Goal: Task Accomplishment & Management: Use online tool/utility

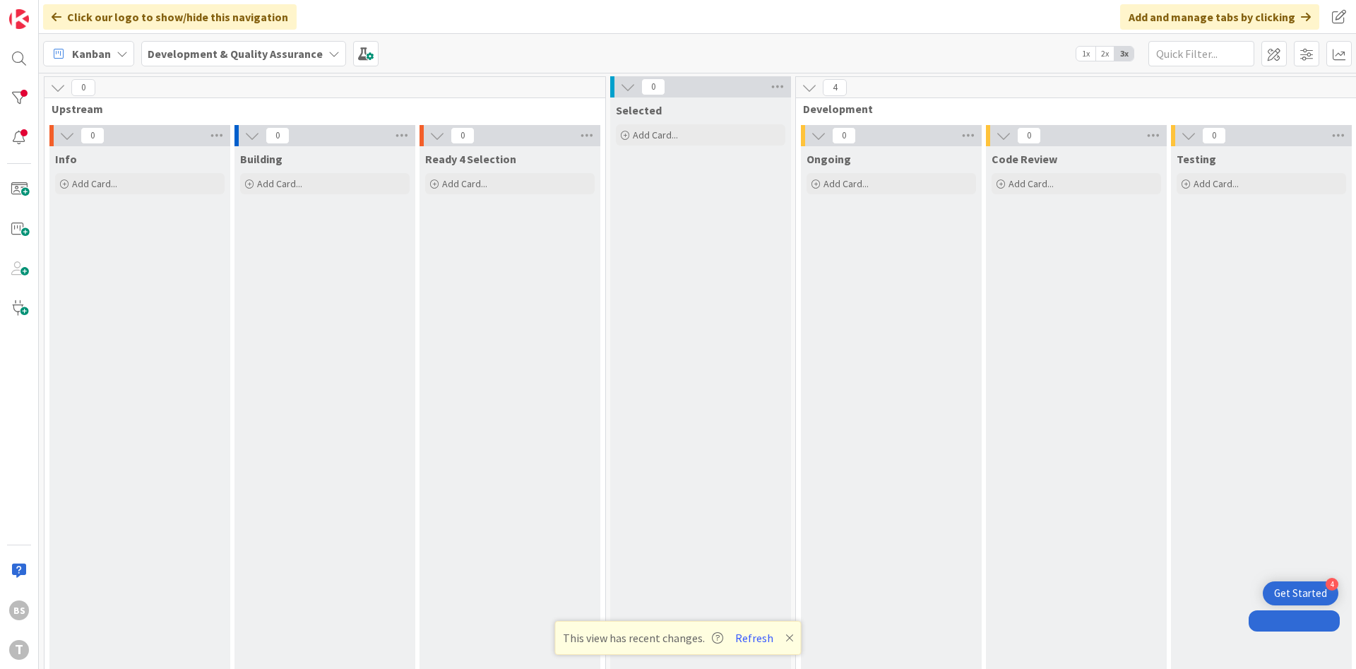
click at [758, 640] on button "Refresh" at bounding box center [754, 637] width 48 height 18
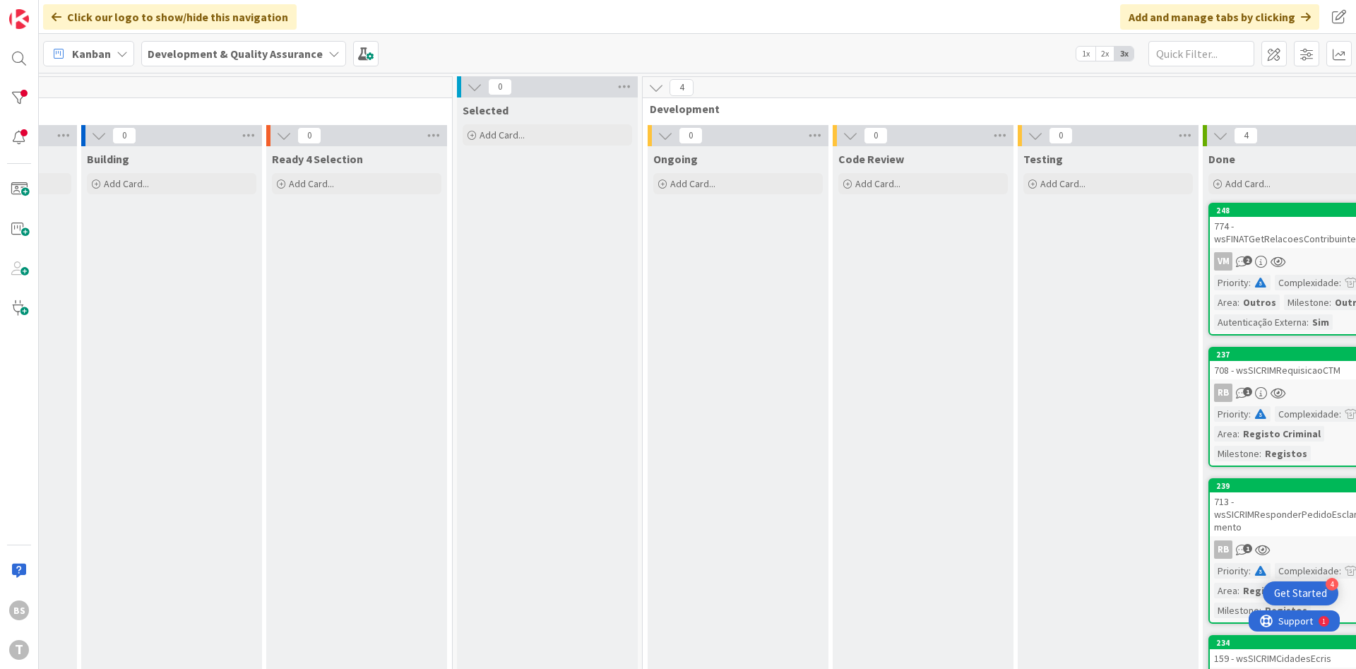
scroll to position [0, 239]
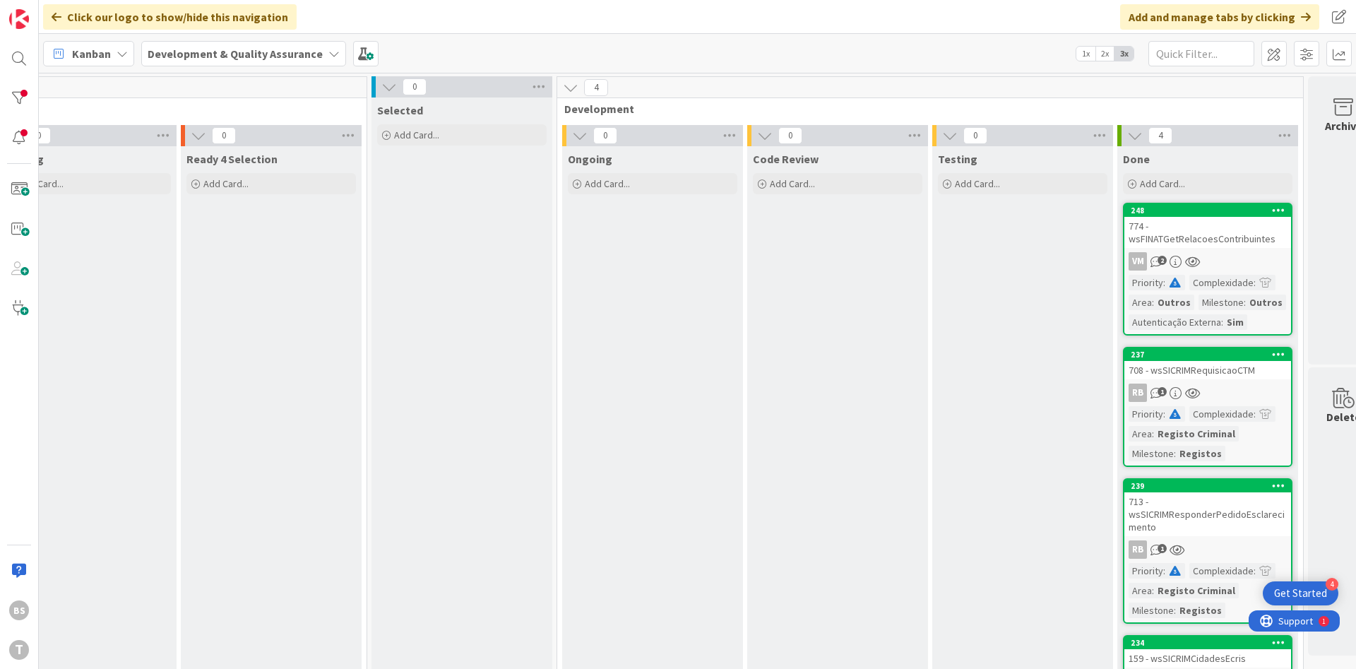
click at [1202, 237] on div "774 - wsFINATGetRelacoesContribuintes" at bounding box center [1207, 232] width 167 height 31
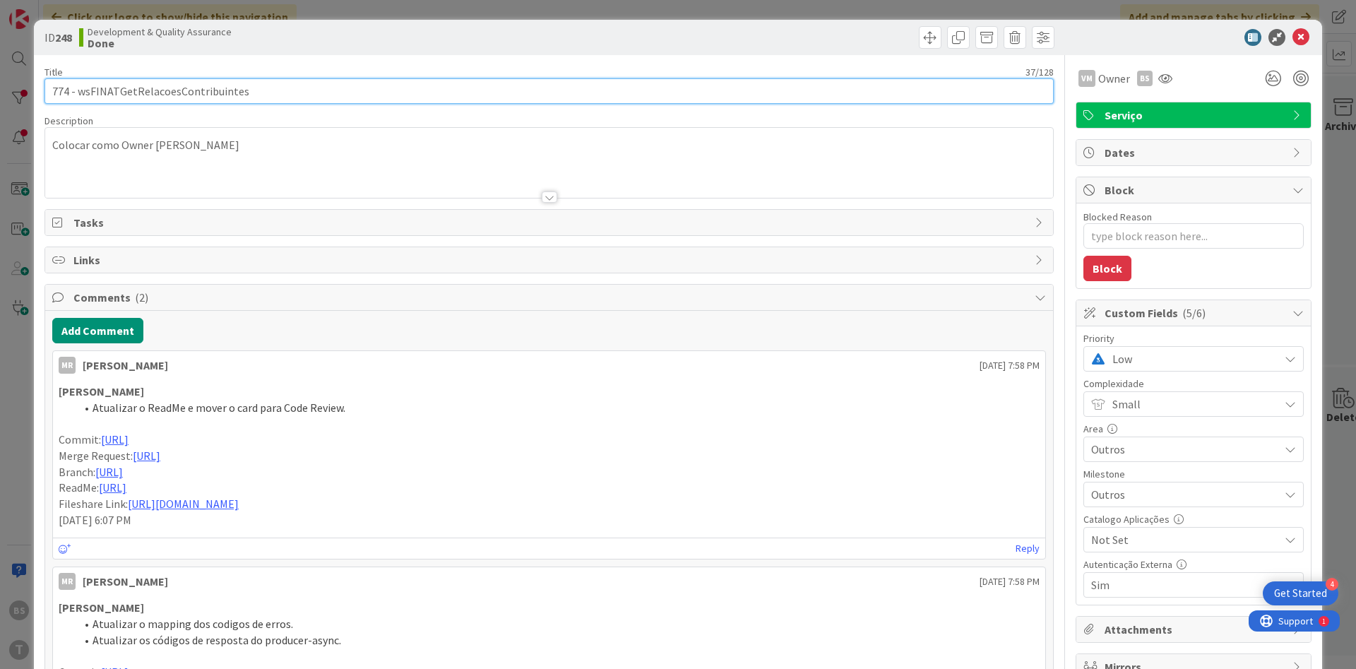
click at [222, 88] on input "774 - wsFINATGetRelacoesContribuintes" at bounding box center [548, 90] width 1009 height 25
click at [154, 99] on input "774 - wsFINATGetRelacoesContribuintes" at bounding box center [548, 90] width 1009 height 25
click at [221, 89] on input "774 - wsFINATGetRelacoesContribuintes" at bounding box center [548, 90] width 1009 height 25
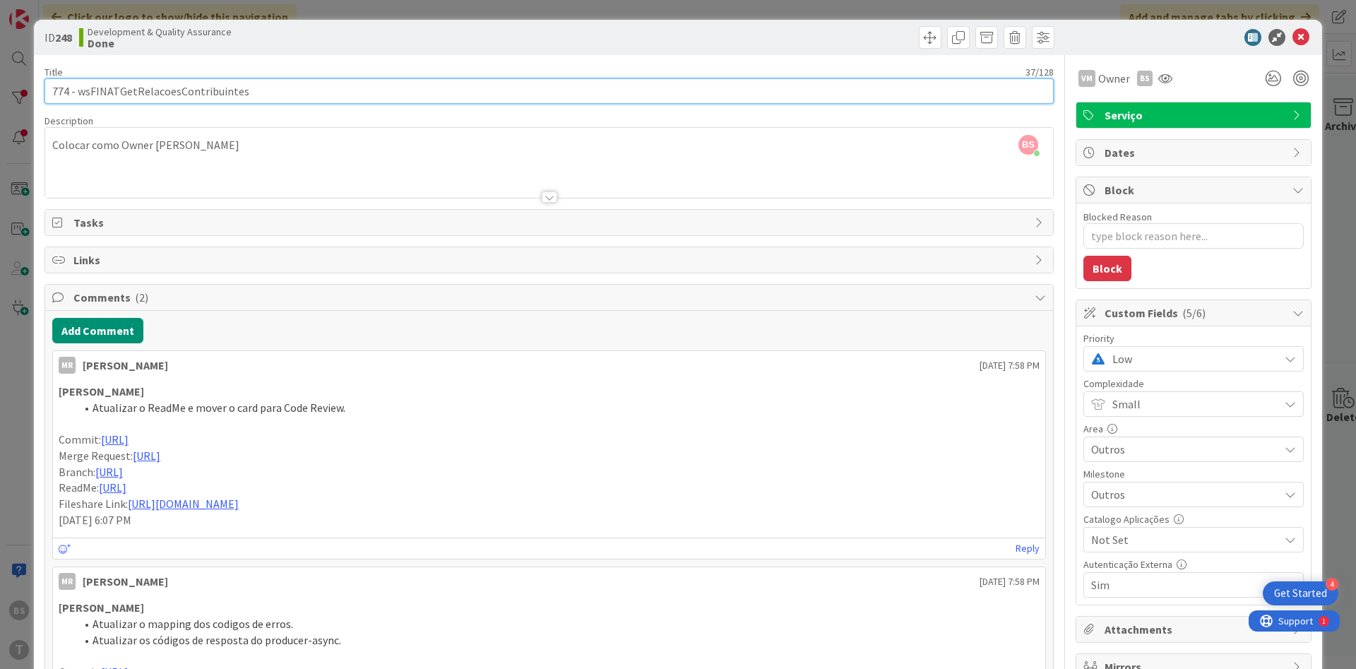
click at [221, 89] on input "774 - wsFINATGetRelacoesContribuintes" at bounding box center [548, 90] width 1009 height 25
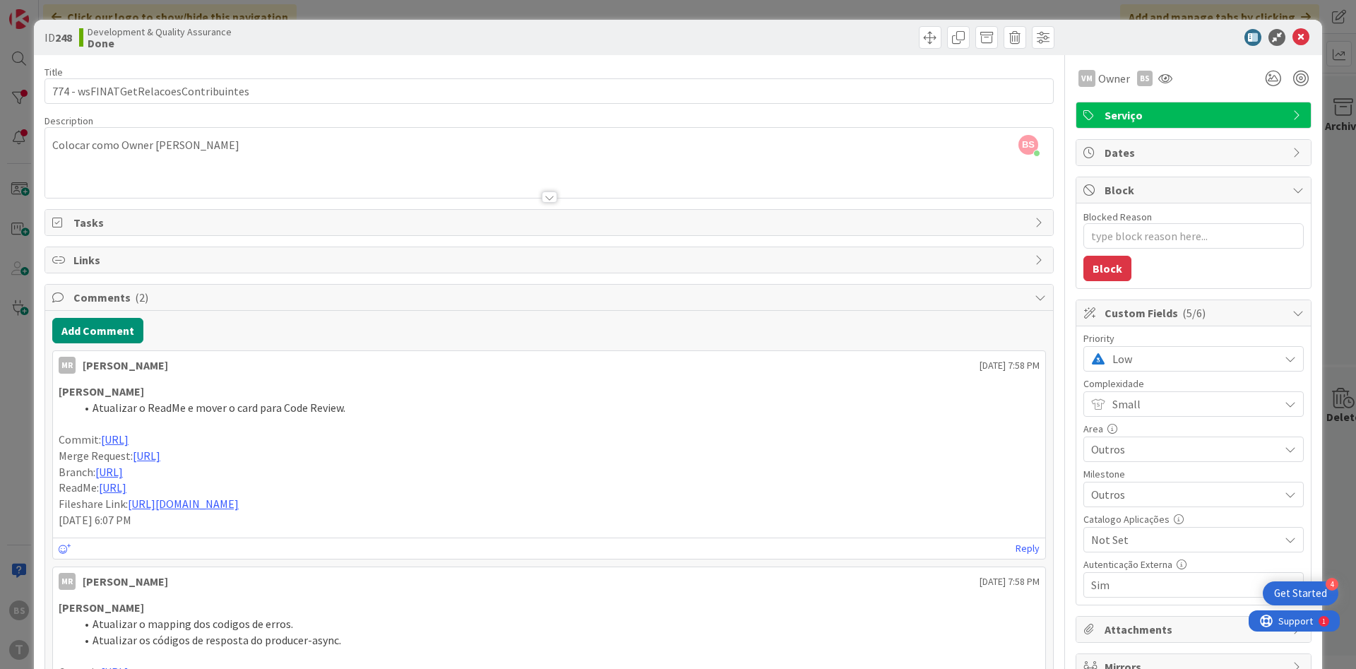
click at [1151, 359] on span "Low" at bounding box center [1192, 359] width 160 height 20
click at [1159, 417] on span "Critical" at bounding box center [1213, 417] width 164 height 21
click at [122, 330] on button "Add Comment" at bounding box center [97, 330] width 91 height 25
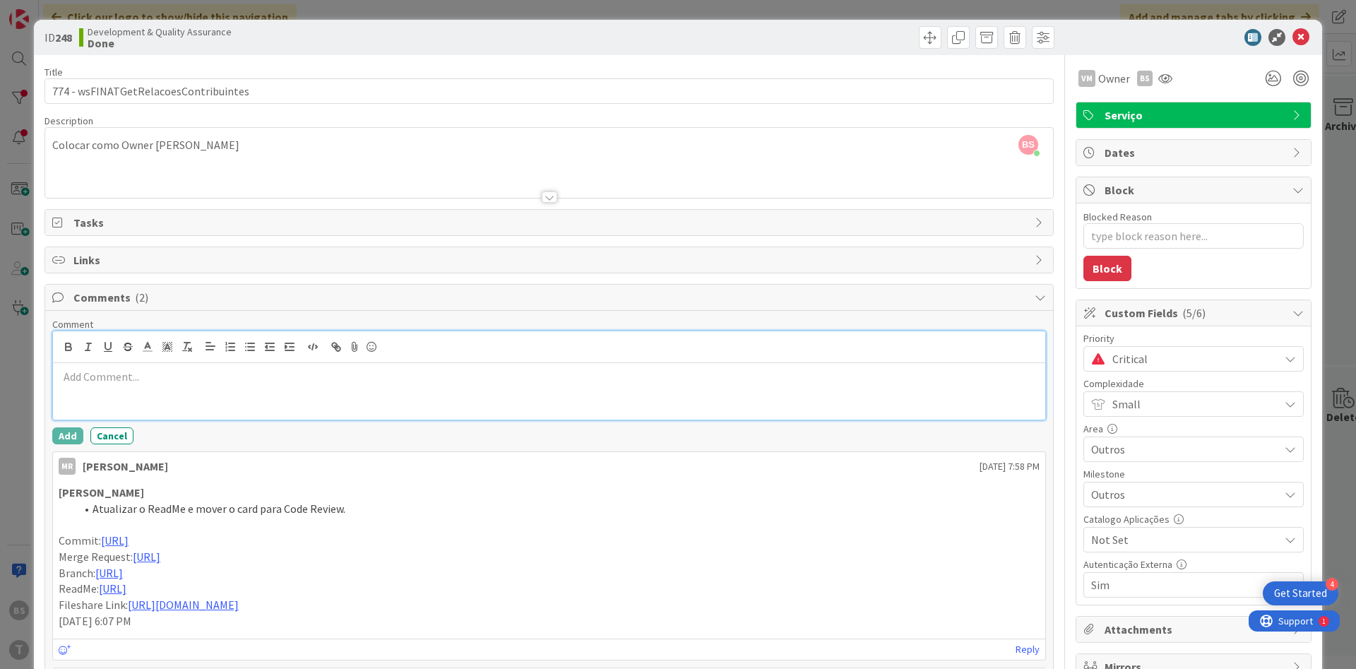
click at [135, 403] on div at bounding box center [549, 391] width 992 height 56
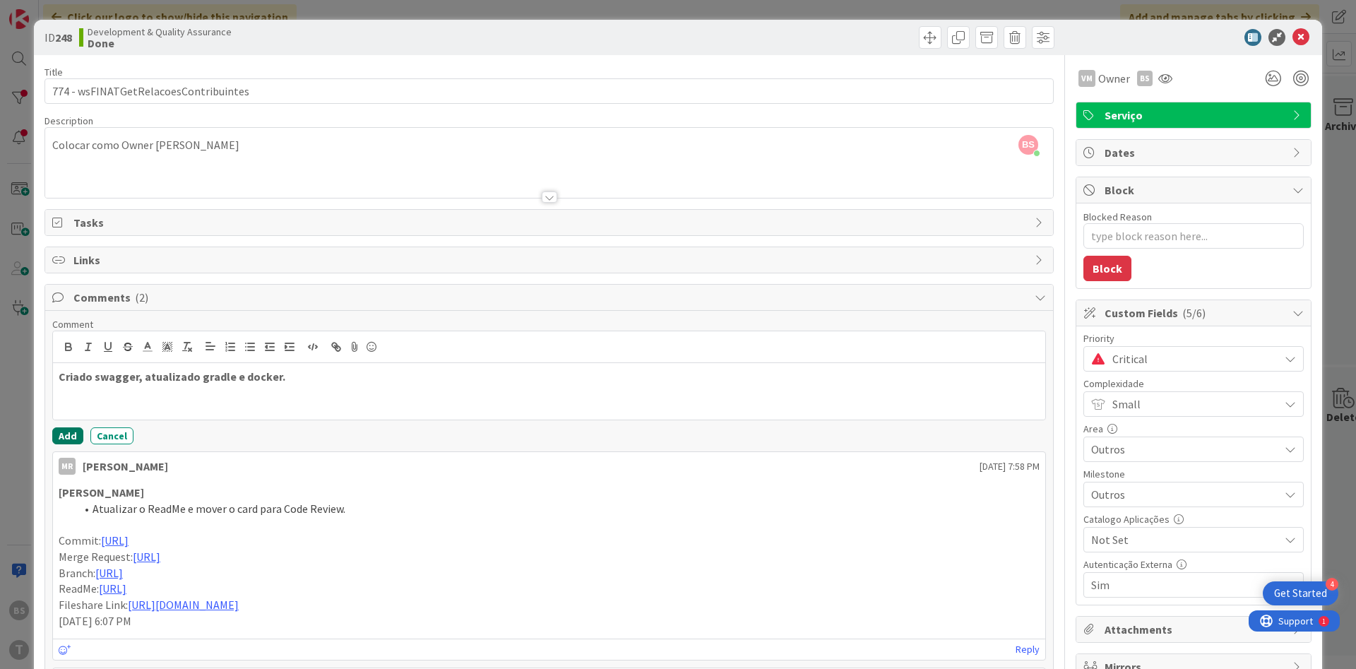
click at [69, 436] on button "Add" at bounding box center [67, 435] width 31 height 17
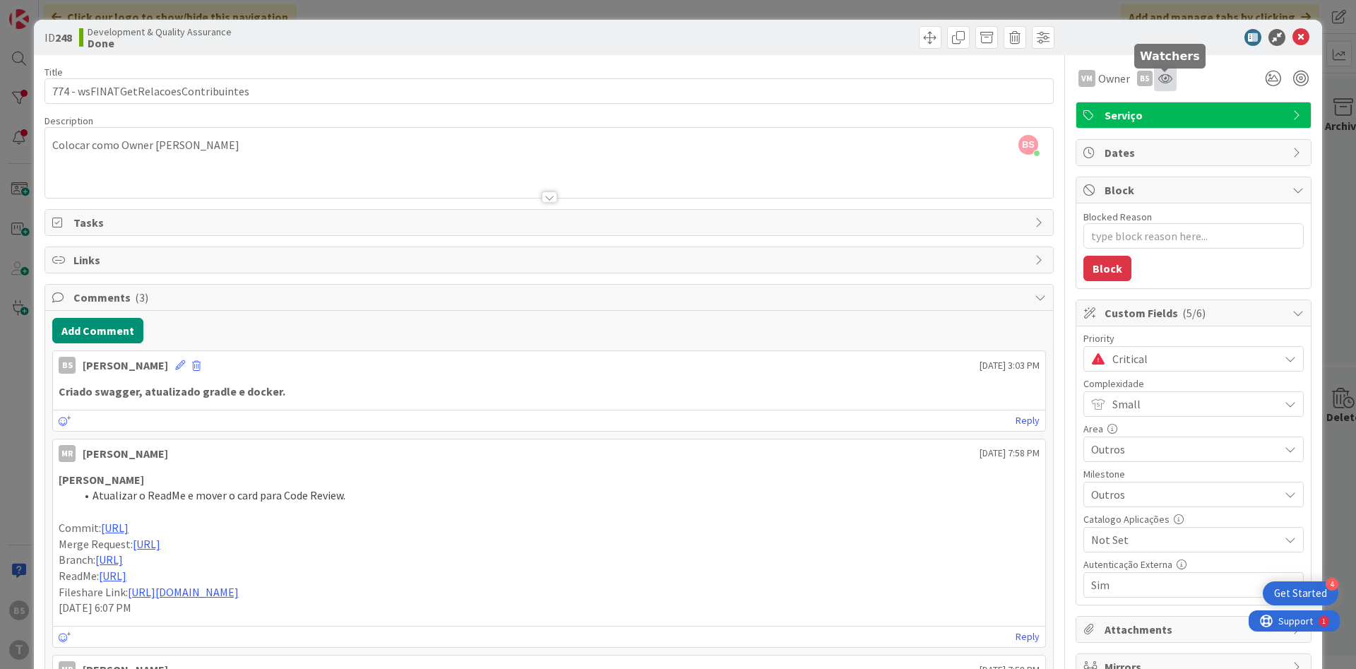
click at [1166, 79] on icon at bounding box center [1165, 78] width 14 height 11
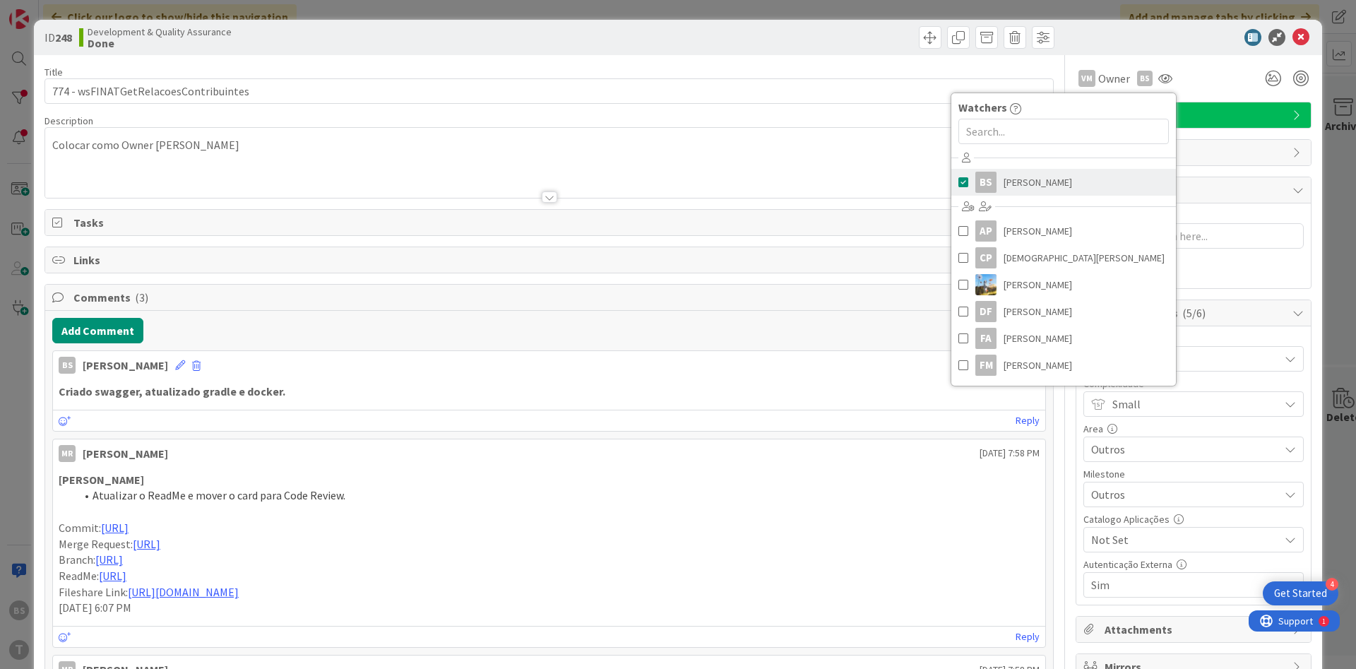
click at [1057, 184] on link "BS [PERSON_NAME]" at bounding box center [1063, 182] width 225 height 27
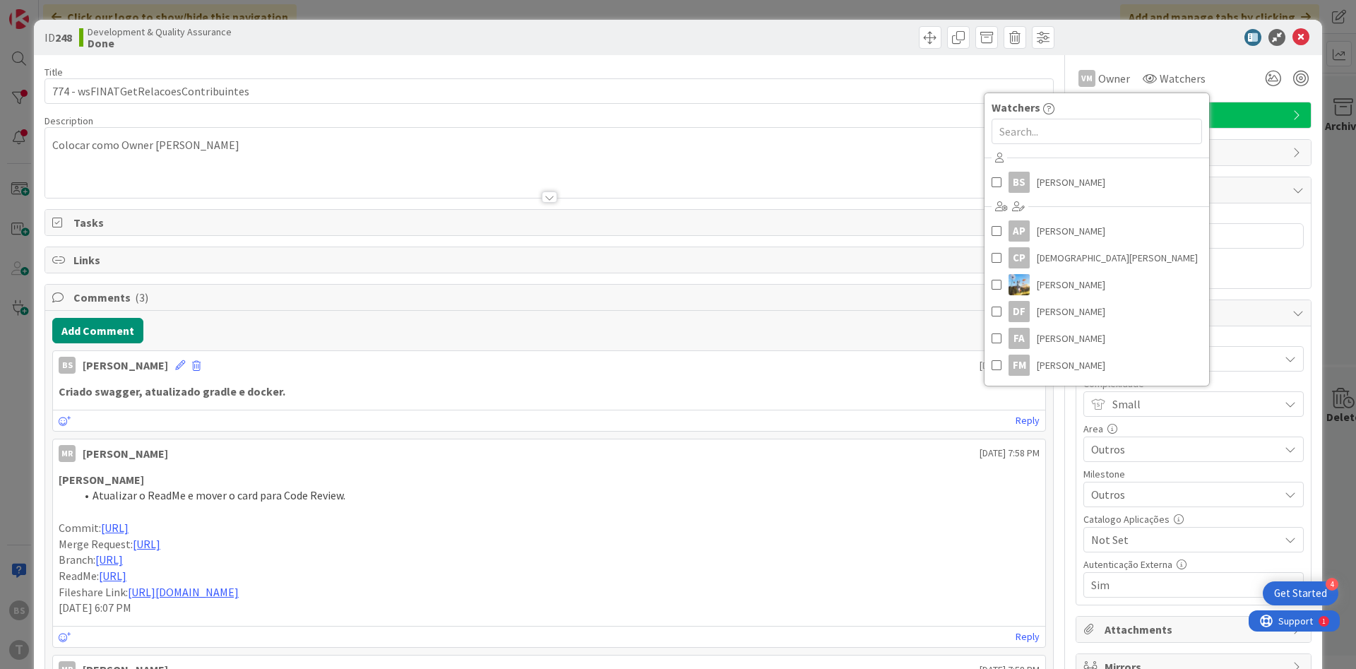
click at [1171, 36] on div at bounding box center [1186, 37] width 250 height 17
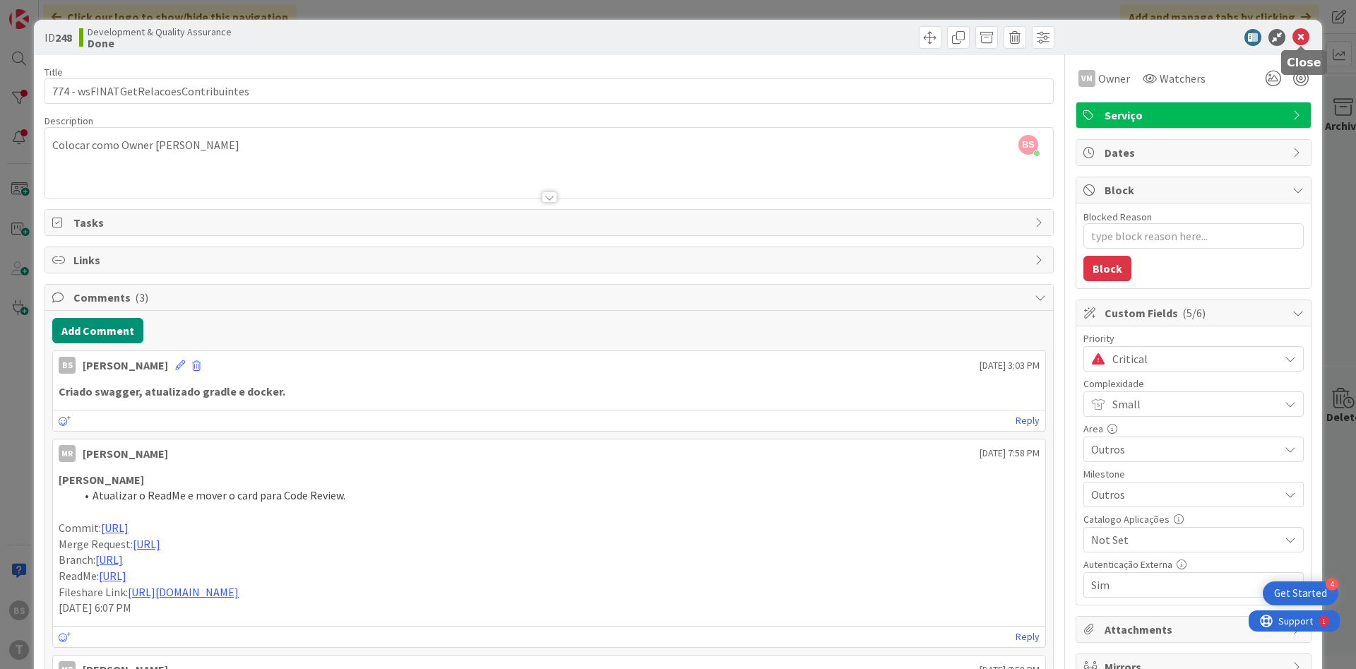
click at [1297, 40] on icon at bounding box center [1300, 37] width 17 height 17
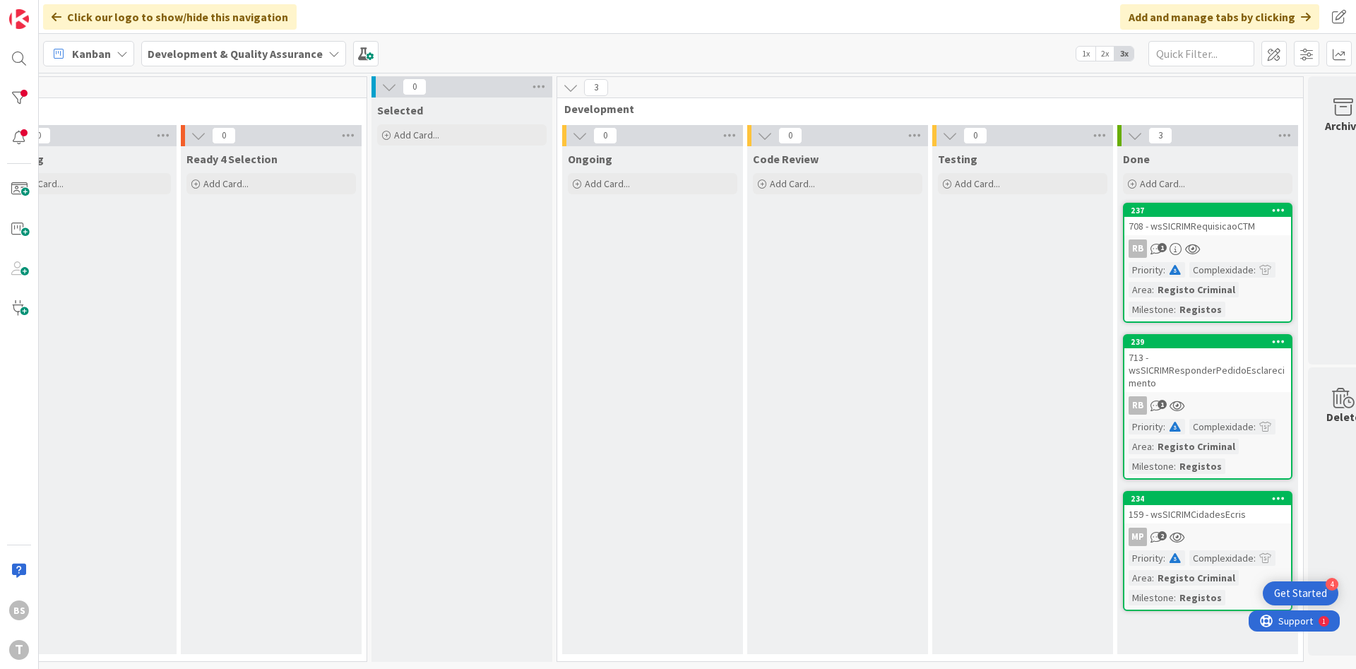
click at [1231, 233] on div "708 - wsSICRIMRequisicaoCTM" at bounding box center [1207, 226] width 167 height 18
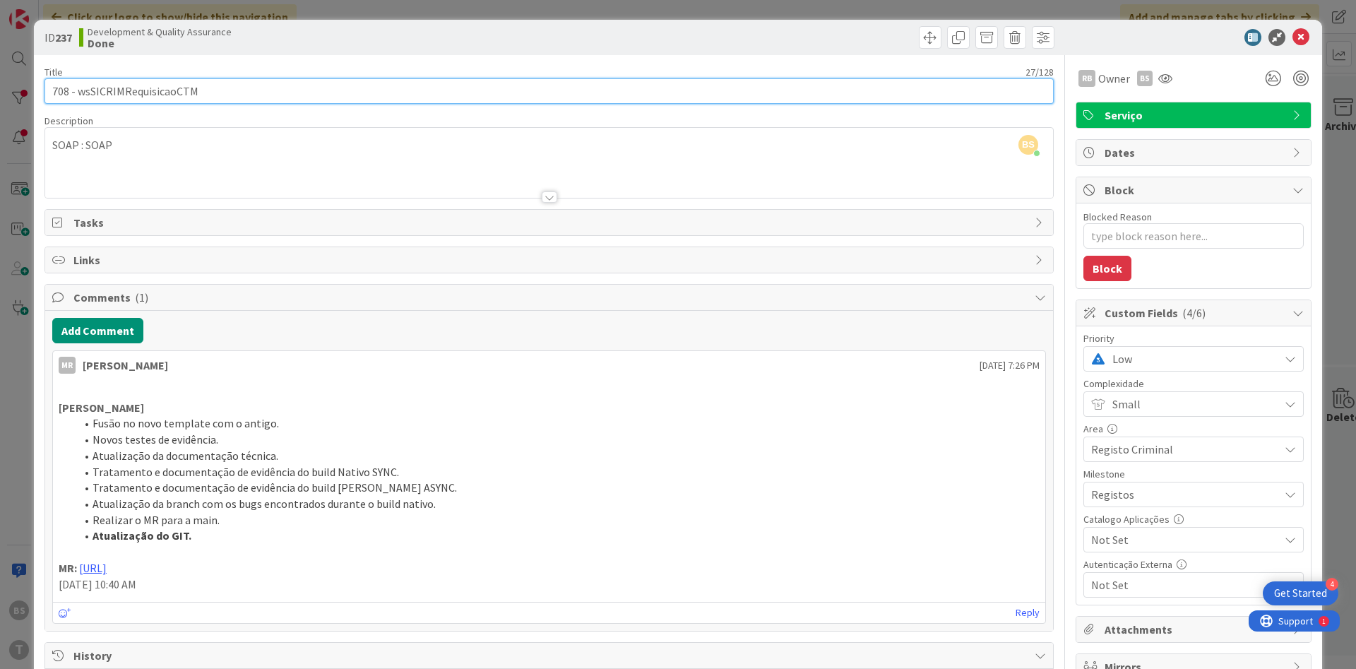
click at [161, 86] on input "708 - wsSICRIMRequisicaoCTM" at bounding box center [548, 90] width 1009 height 25
click at [153, 100] on input "708 - wsSICRIMRequisicaoCTM" at bounding box center [548, 90] width 1009 height 25
click at [170, 92] on input "708 - wsSICRIMRequisicaoCTM" at bounding box center [548, 90] width 1009 height 25
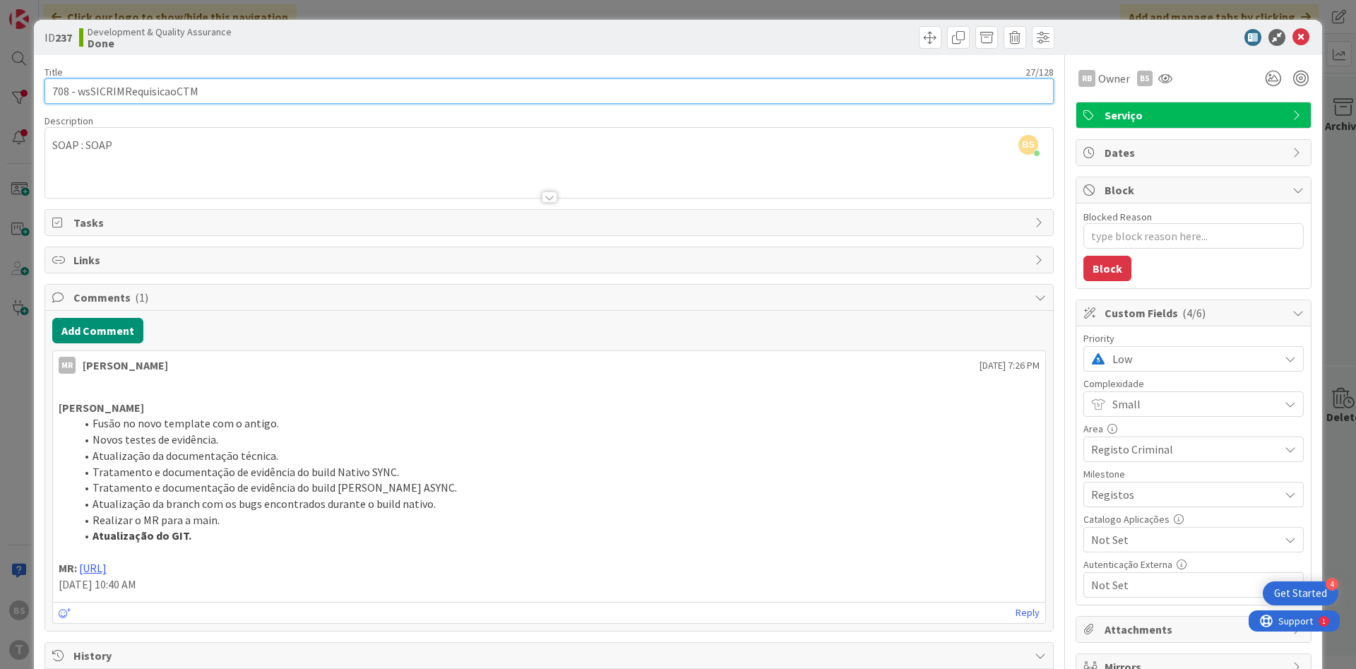
click at [170, 92] on input "708 - wsSICRIMRequisicaoCTM" at bounding box center [548, 90] width 1009 height 25
click at [178, 90] on input "708 - wsSICRIMRequisicaoCTM" at bounding box center [548, 90] width 1009 height 25
click at [153, 82] on input "708 - wsSICRIMRequisicaoCTM" at bounding box center [548, 90] width 1009 height 25
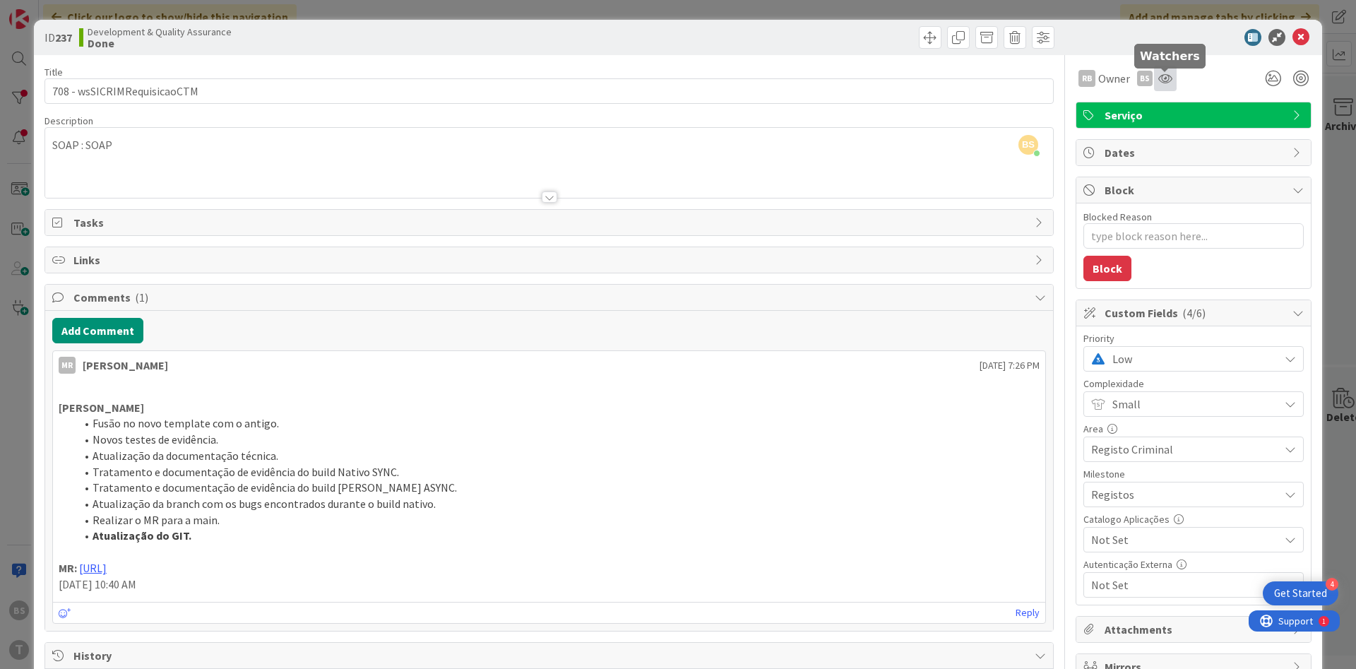
click at [1167, 81] on icon at bounding box center [1165, 78] width 14 height 11
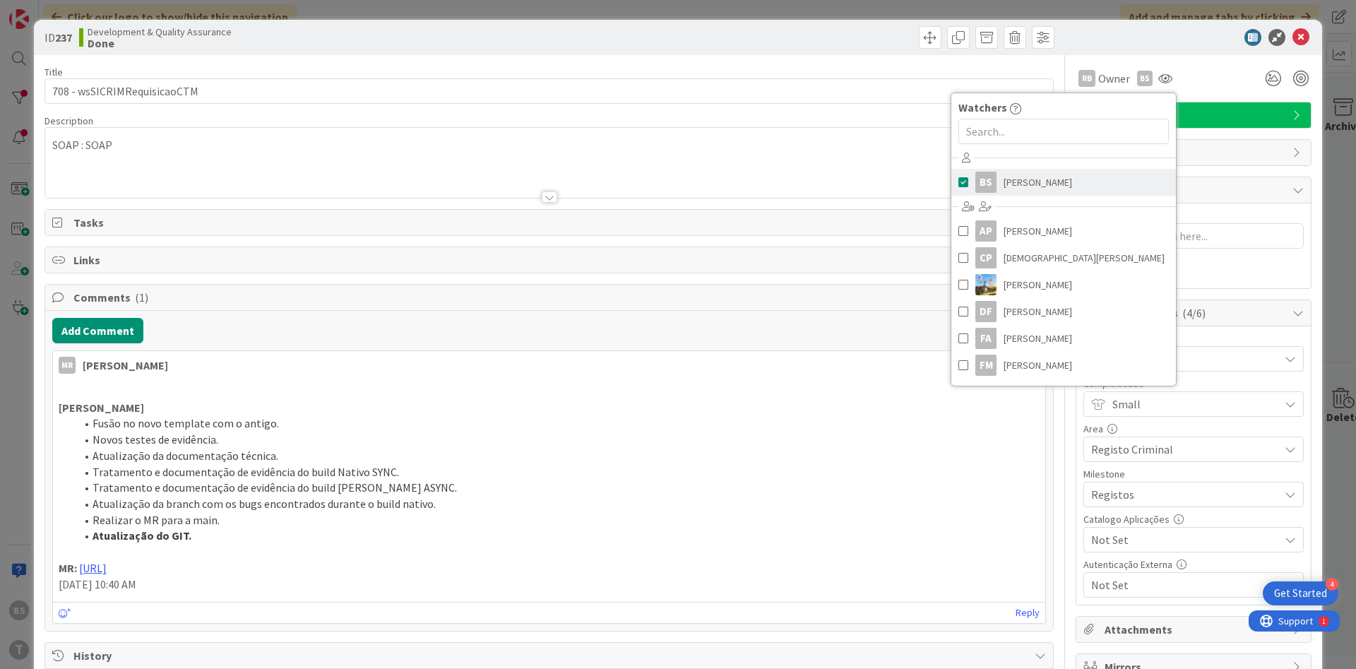
click at [1058, 186] on link "BS [PERSON_NAME]" at bounding box center [1063, 182] width 225 height 27
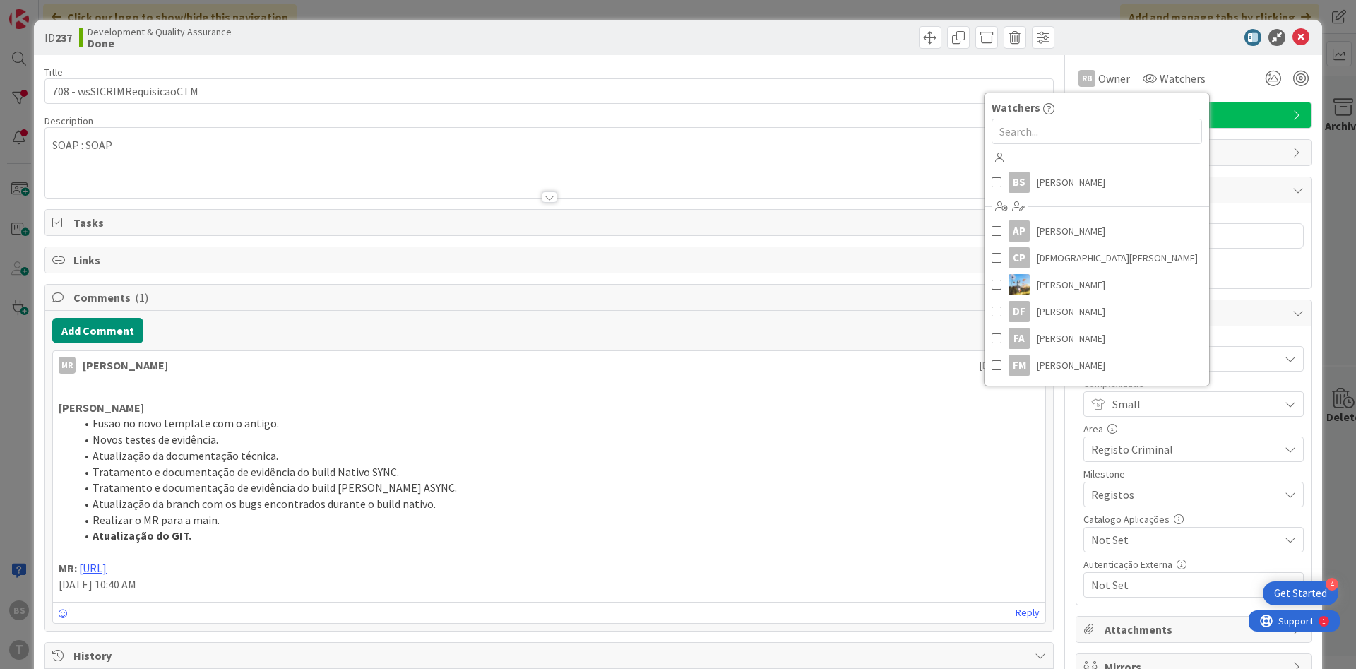
click at [707, 150] on div "SOAP : SOAP" at bounding box center [549, 166] width 1008 height 64
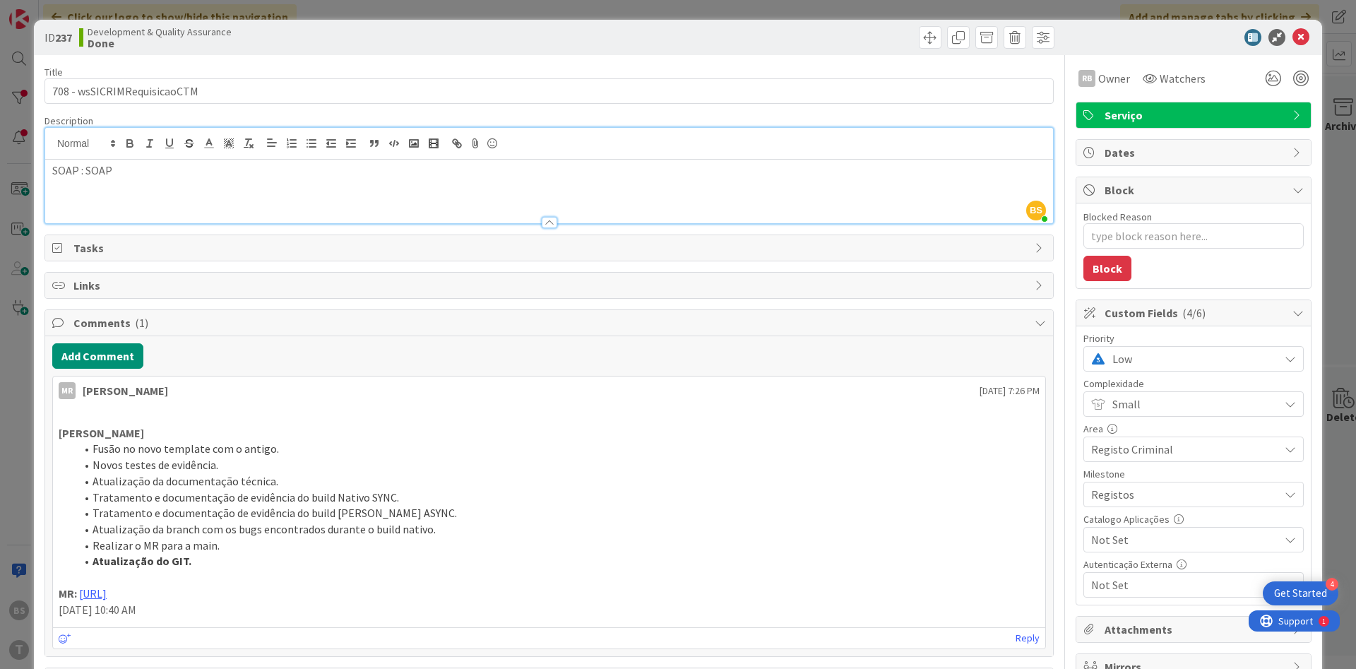
click at [1152, 358] on span "Low" at bounding box center [1192, 359] width 160 height 20
click at [1165, 417] on span "Critical" at bounding box center [1213, 417] width 164 height 21
click at [753, 177] on p "SOAP : SOAP" at bounding box center [548, 170] width 993 height 16
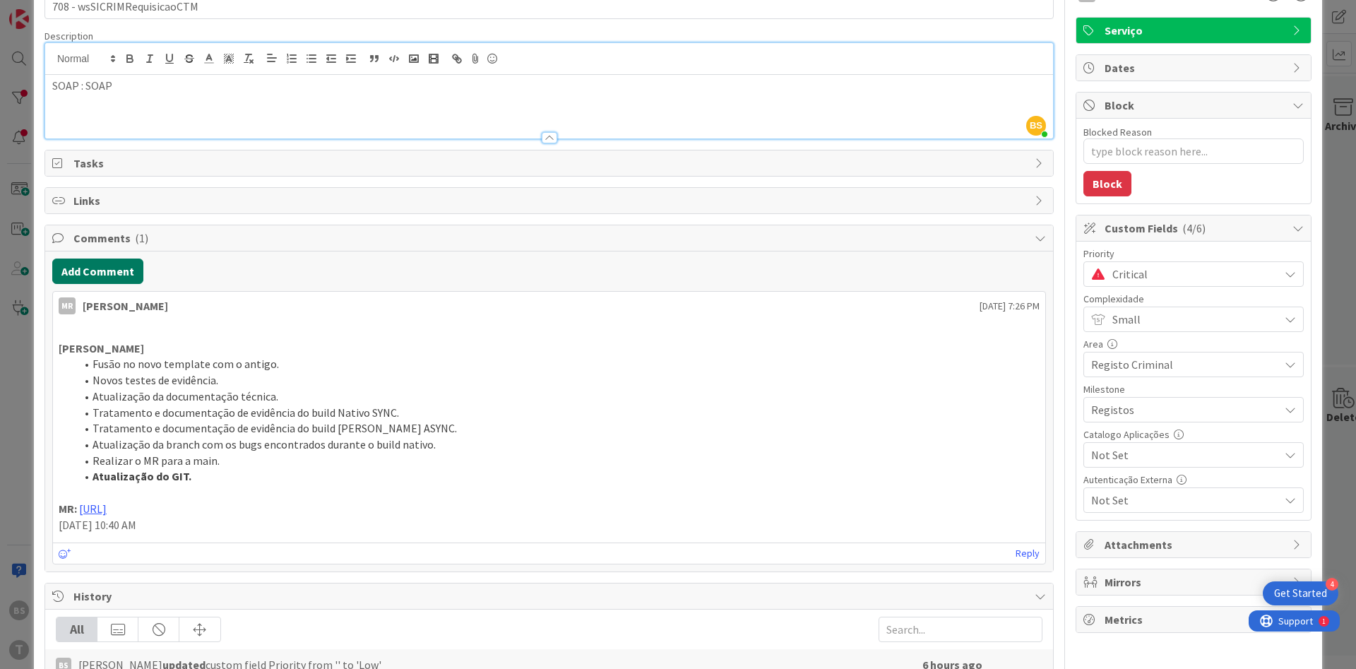
click at [100, 272] on button "Add Comment" at bounding box center [97, 270] width 91 height 25
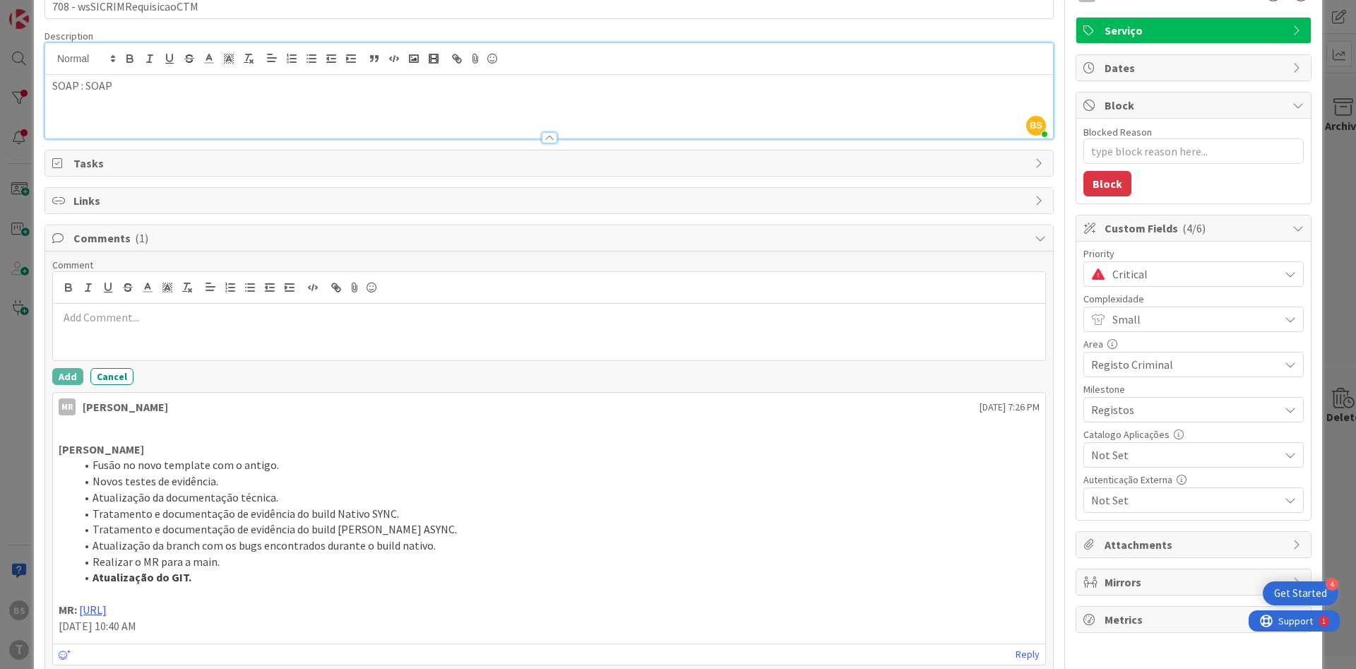
click at [186, 313] on p at bounding box center [549, 317] width 981 height 16
click at [69, 372] on button "Add" at bounding box center [67, 376] width 31 height 17
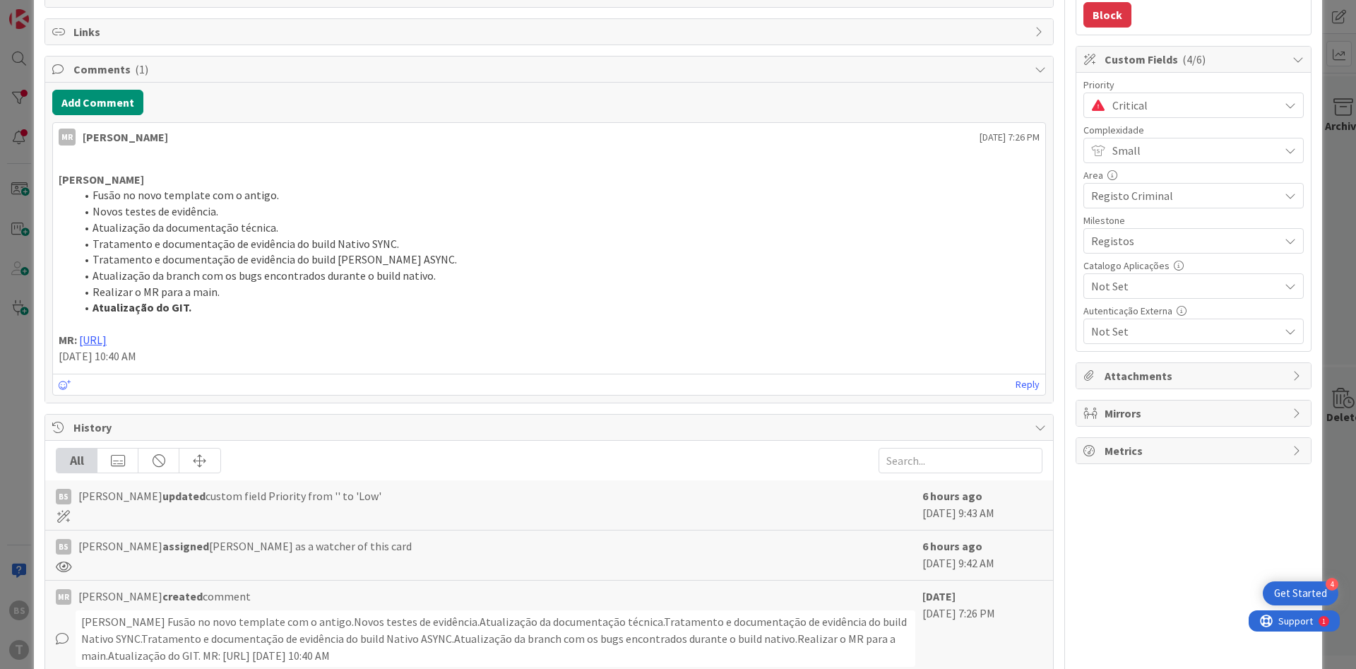
scroll to position [254, 0]
type textarea "x"
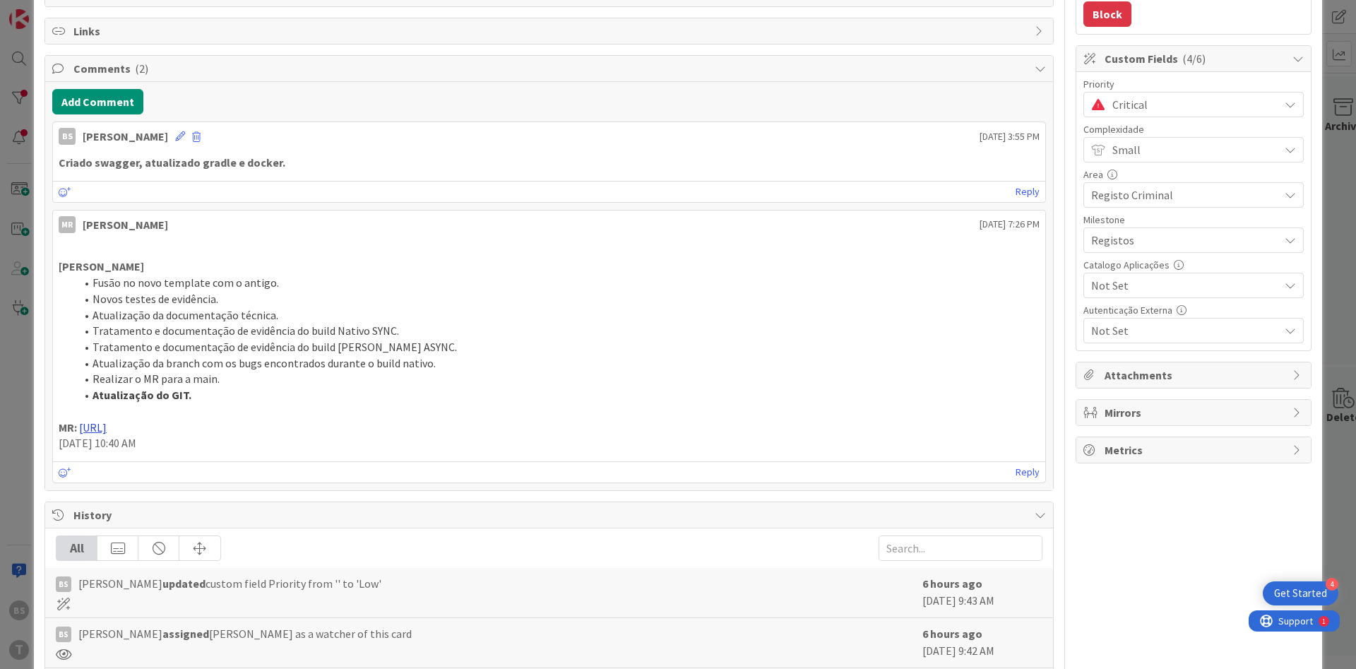
scroll to position [0, 0]
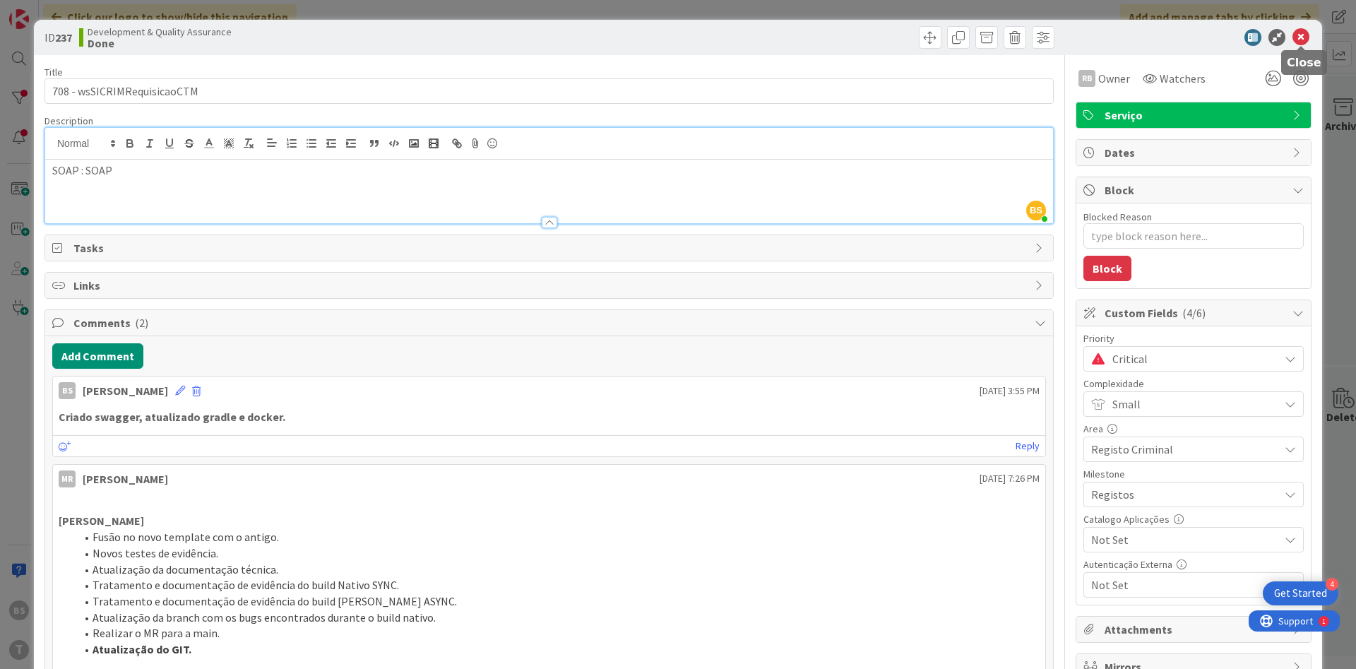
click at [1303, 35] on icon at bounding box center [1300, 37] width 17 height 17
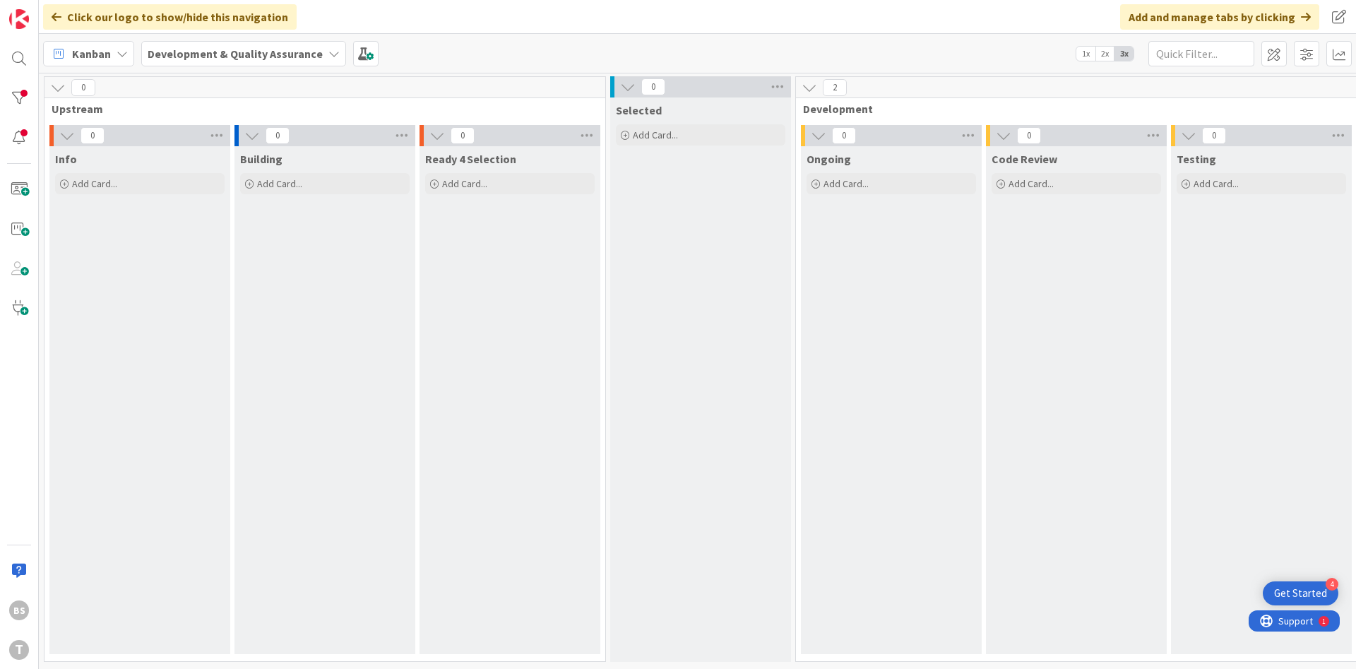
scroll to position [0, 266]
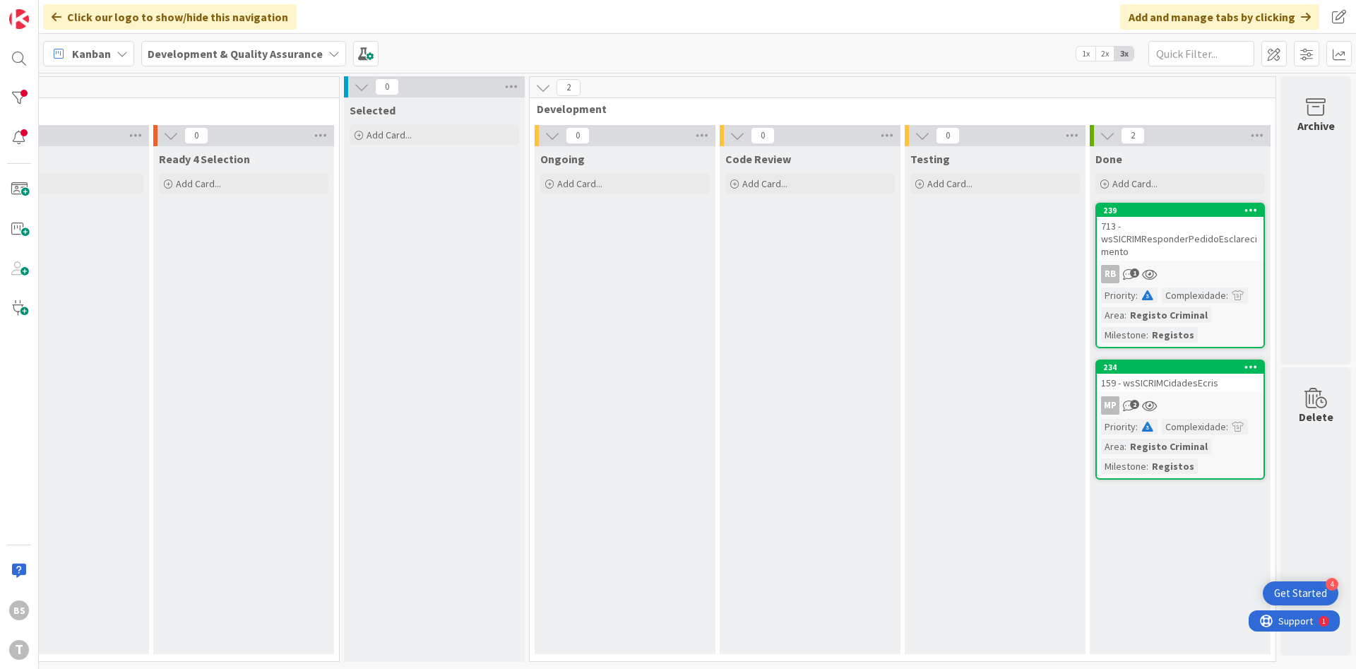
click at [1180, 249] on div "713 - wsSICRIMResponderPedidoEsclarecimento" at bounding box center [1179, 239] width 167 height 44
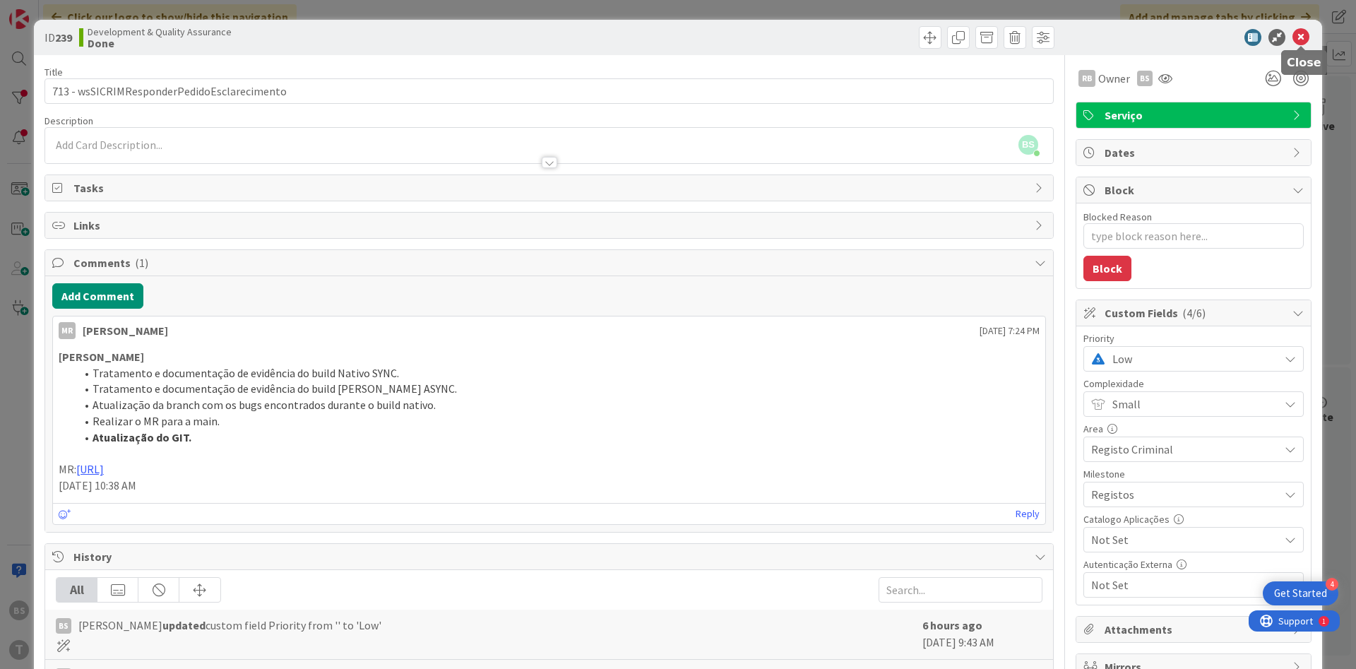
click at [1301, 35] on icon at bounding box center [1300, 37] width 17 height 17
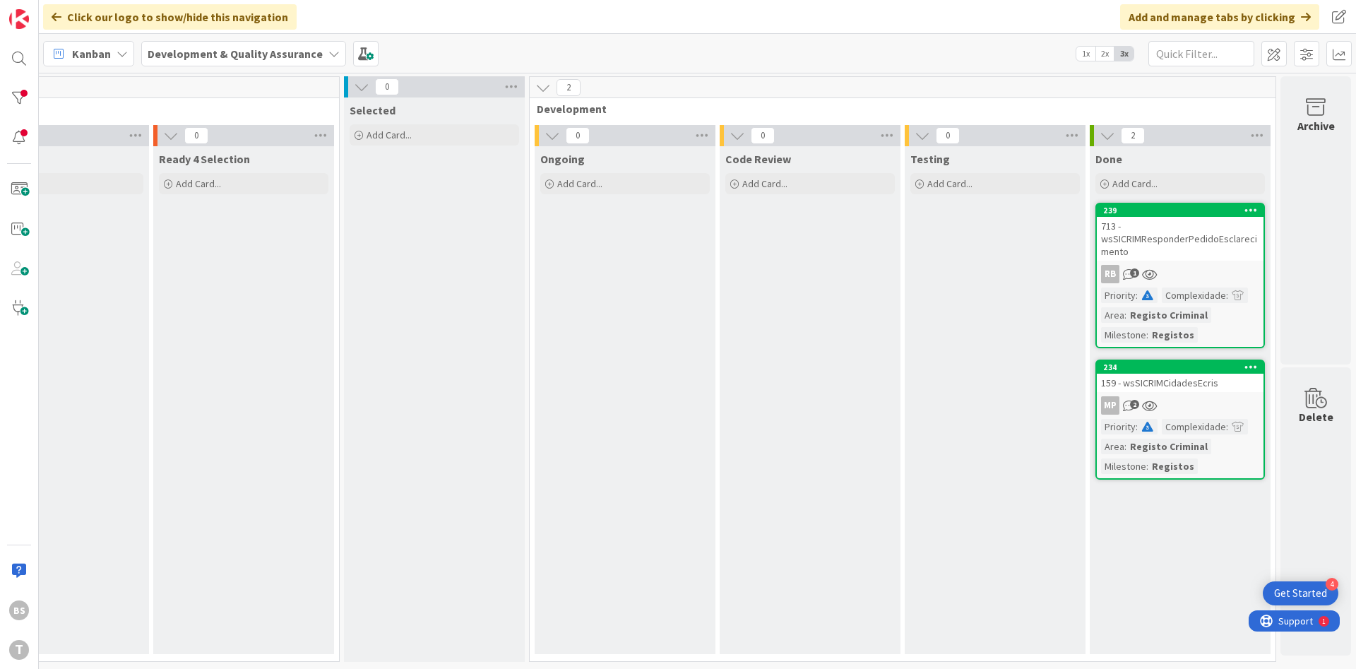
click at [1122, 242] on div "713 - wsSICRIMResponderPedidoEsclarecimento" at bounding box center [1179, 239] width 167 height 44
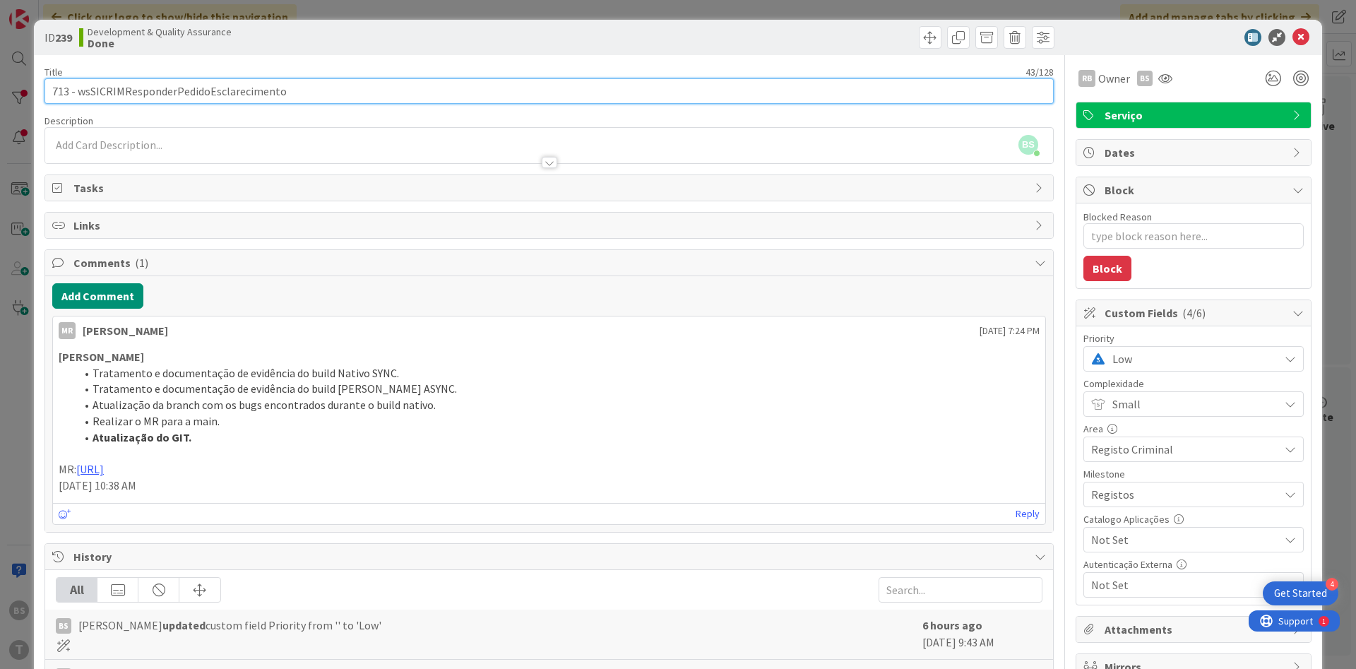
click at [185, 91] on input "713 - wsSICRIMResponderPedidoEsclarecimento" at bounding box center [548, 90] width 1009 height 25
click at [214, 94] on input "713 - wsSICRIMResponderPedidoEsclarecimento" at bounding box center [548, 90] width 1009 height 25
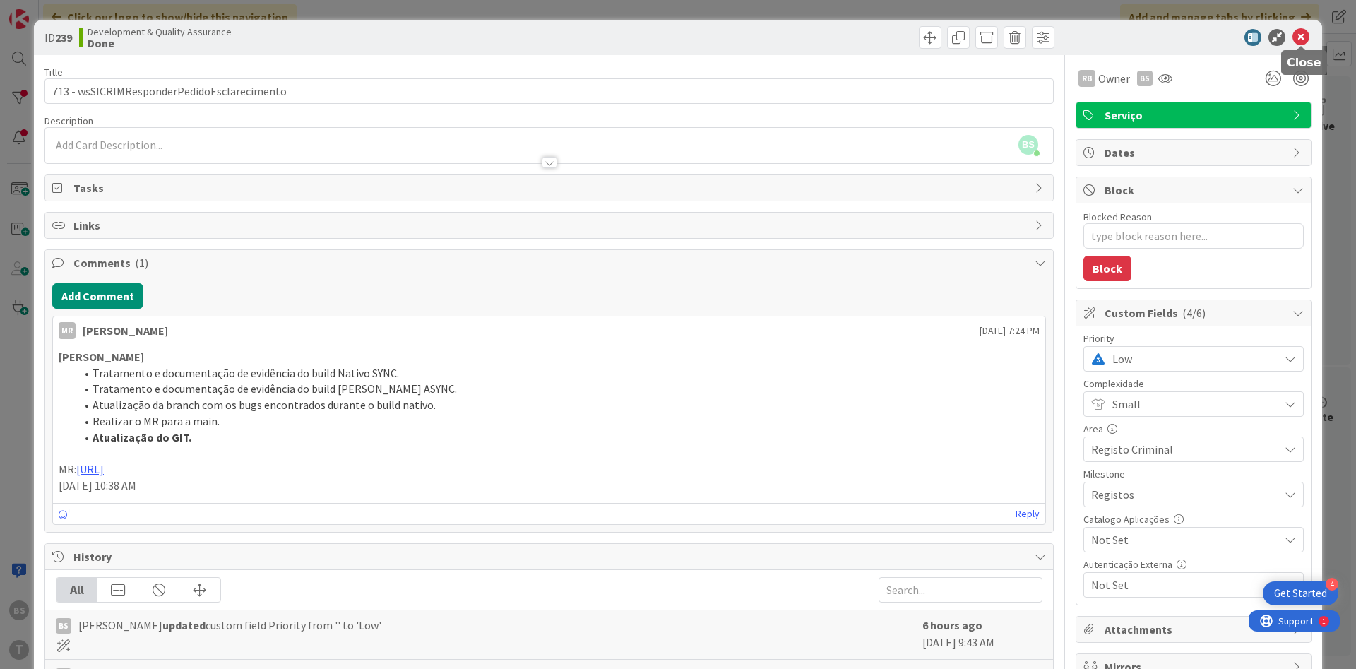
click at [1303, 36] on icon at bounding box center [1300, 37] width 17 height 17
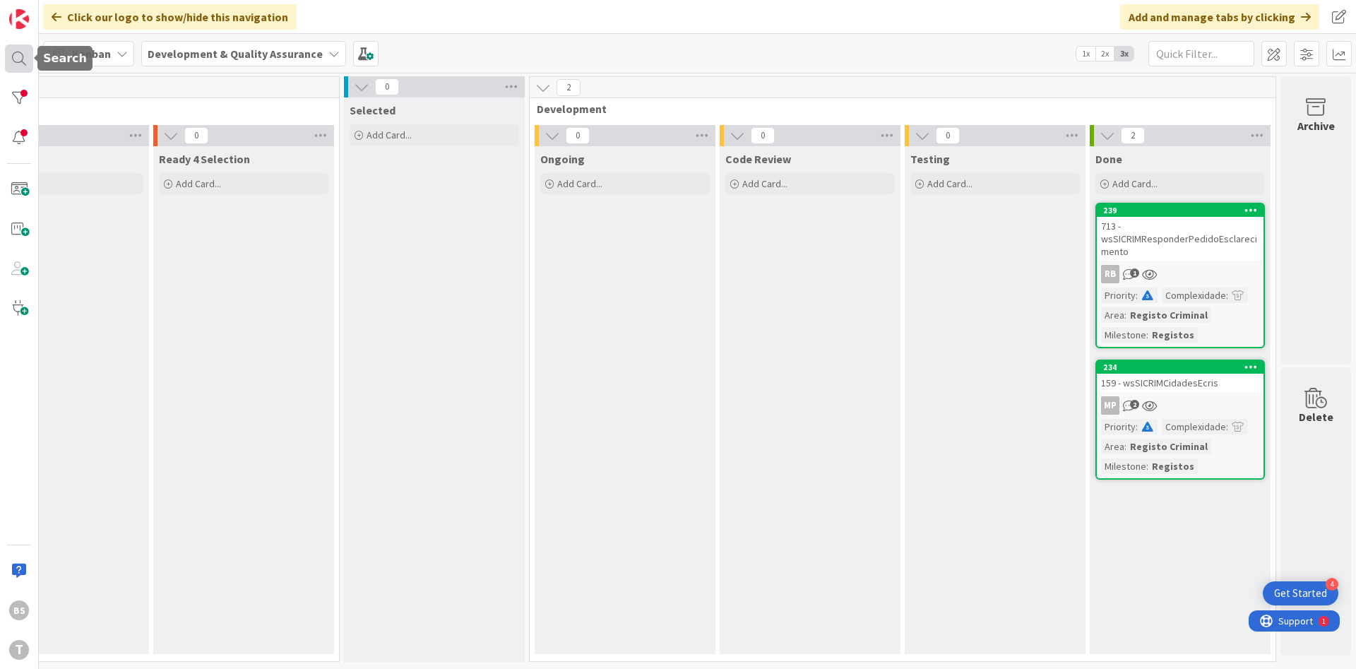
click at [28, 68] on div at bounding box center [19, 58] width 28 height 28
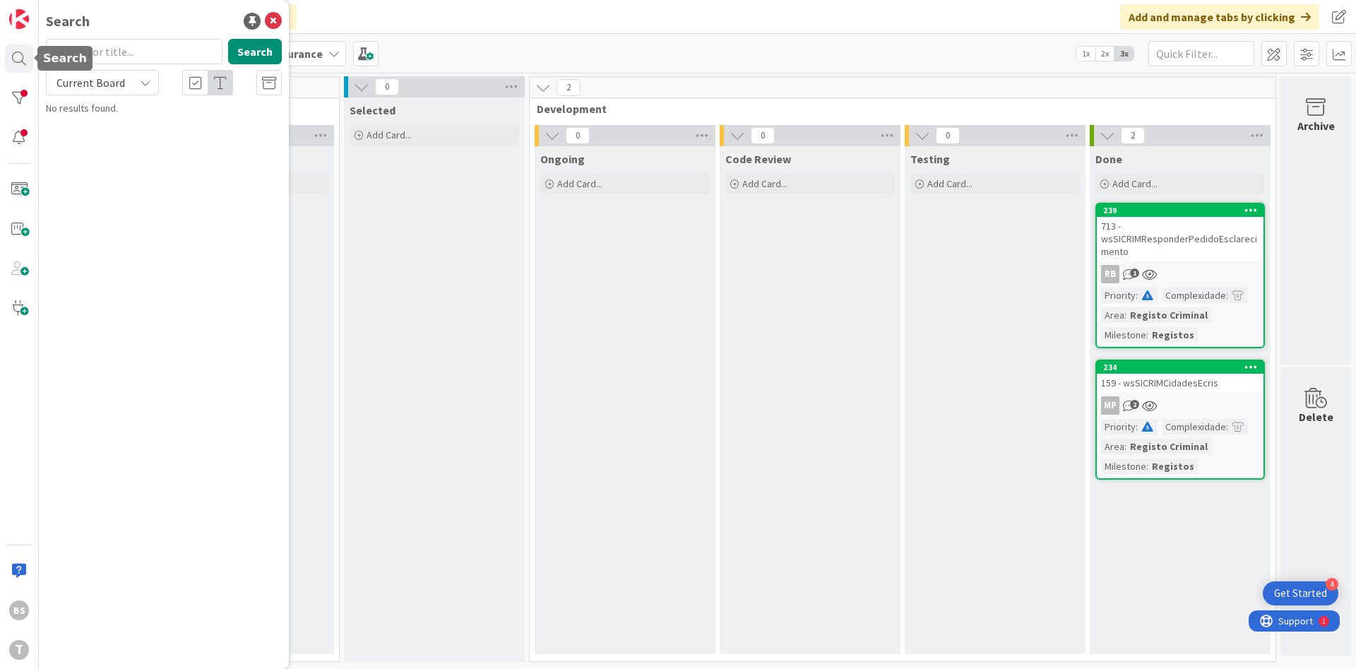
click at [36, 71] on div "BS T" at bounding box center [19, 334] width 39 height 669
click at [27, 115] on div "BS T" at bounding box center [19, 334] width 39 height 669
click at [26, 109] on div at bounding box center [19, 98] width 28 height 28
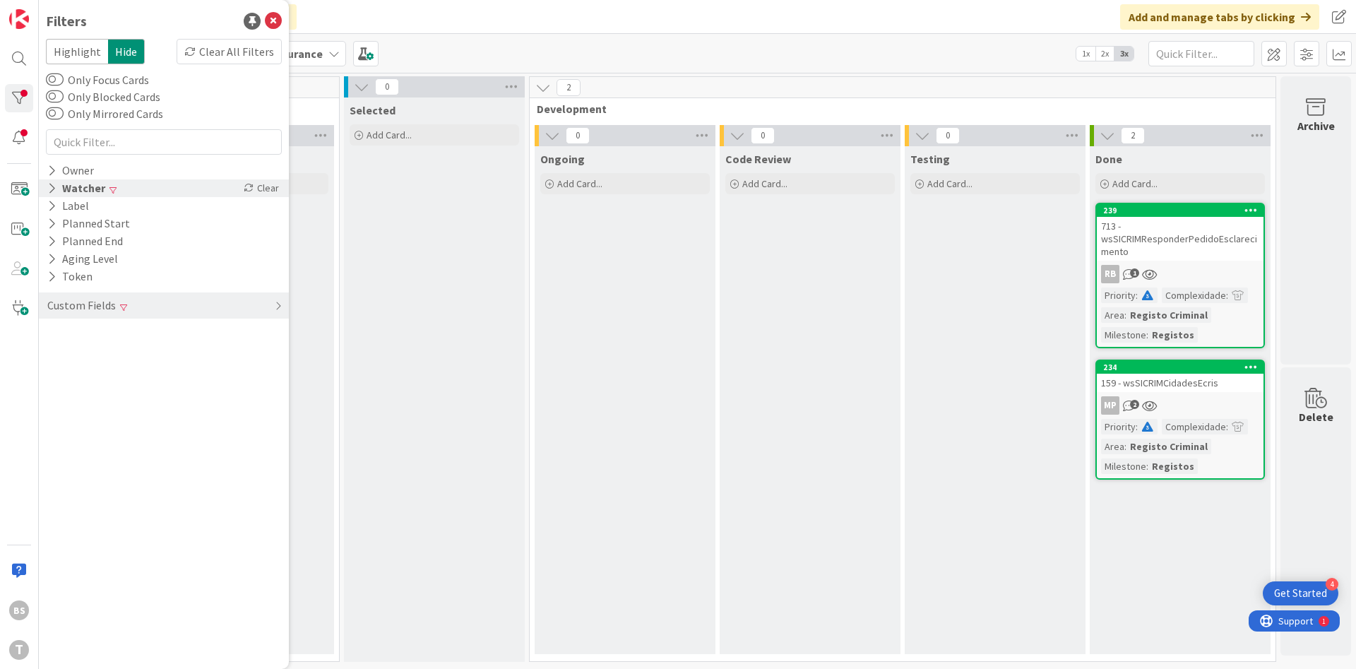
click at [86, 191] on div "Watcher" at bounding box center [76, 188] width 61 height 18
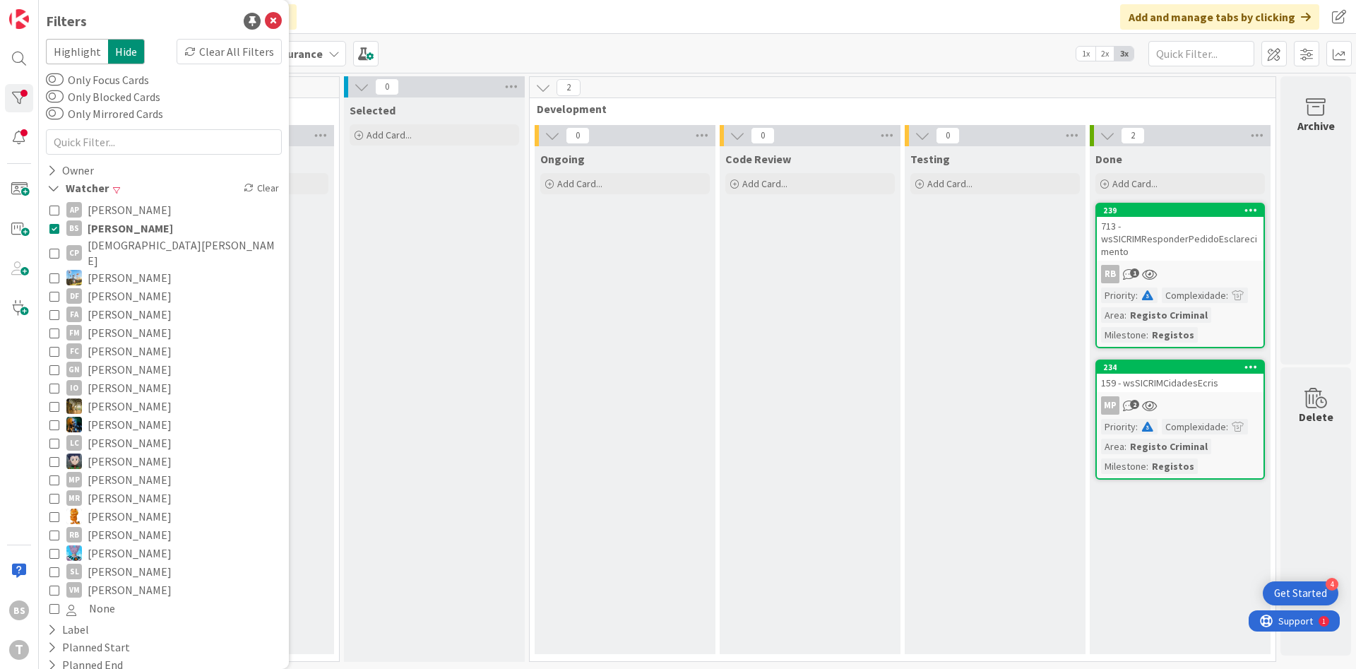
click at [56, 227] on icon at bounding box center [54, 228] width 10 height 10
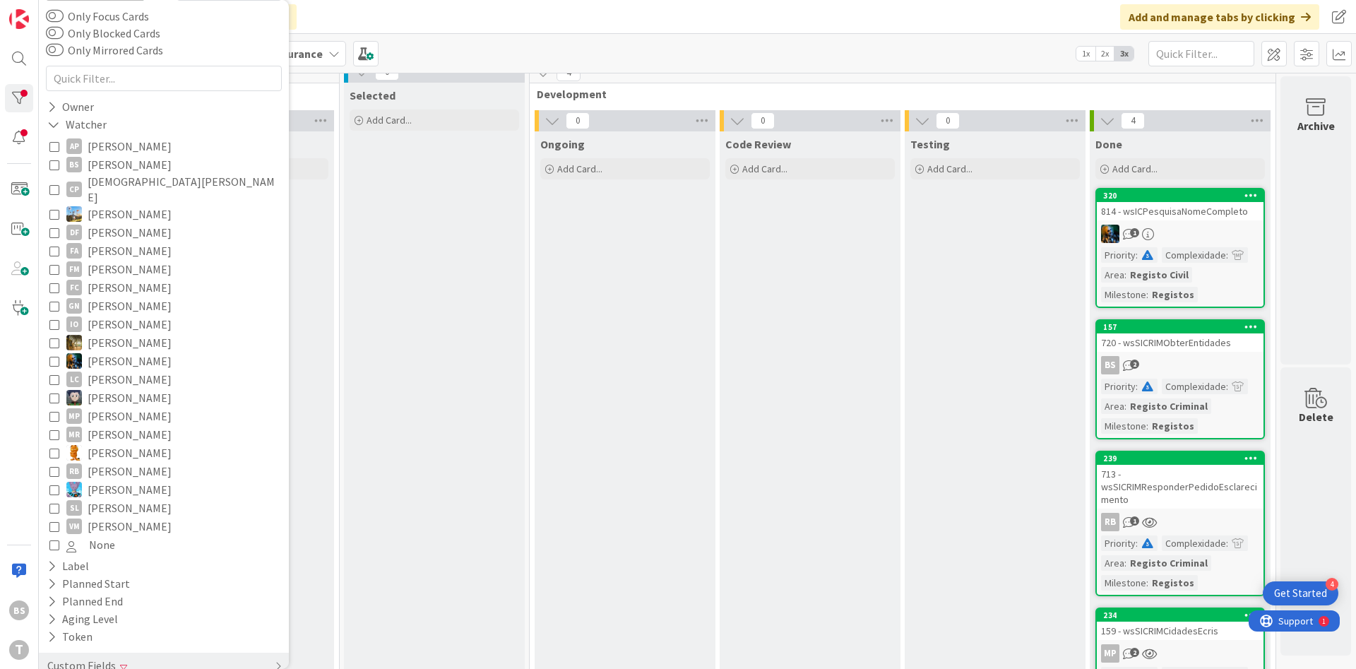
scroll to position [78, 0]
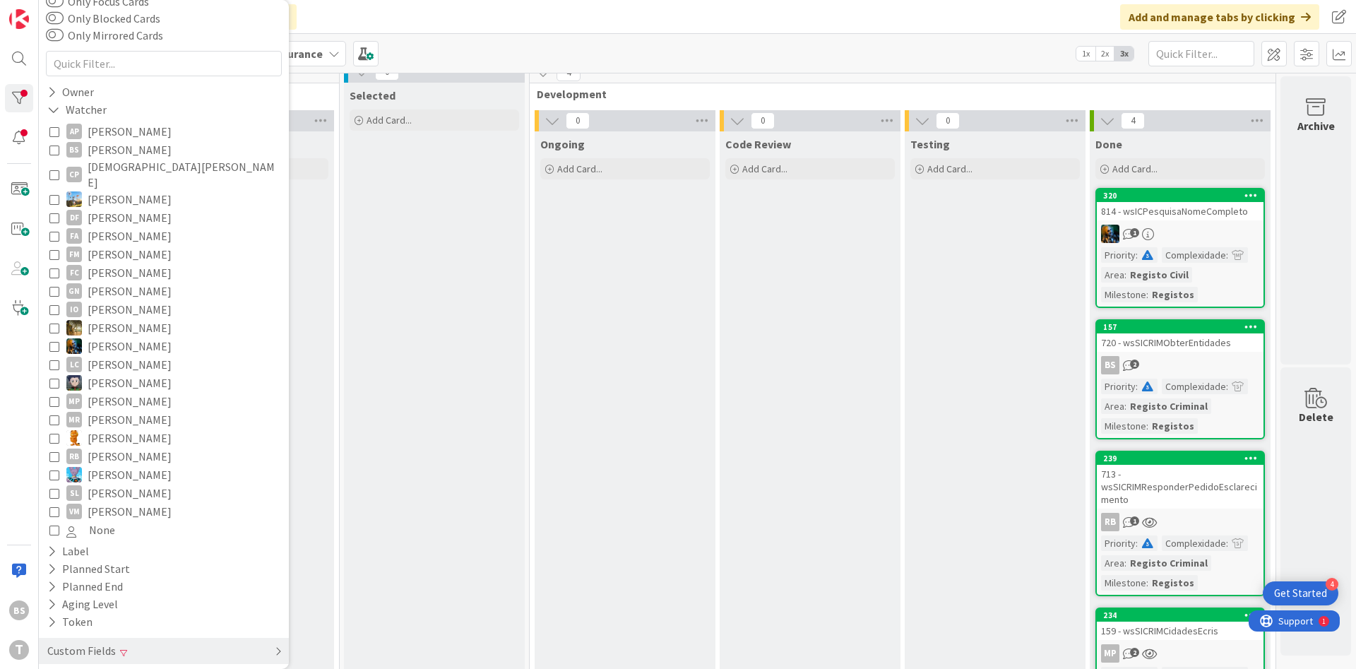
click at [143, 638] on div "Custom Fields" at bounding box center [164, 651] width 250 height 26
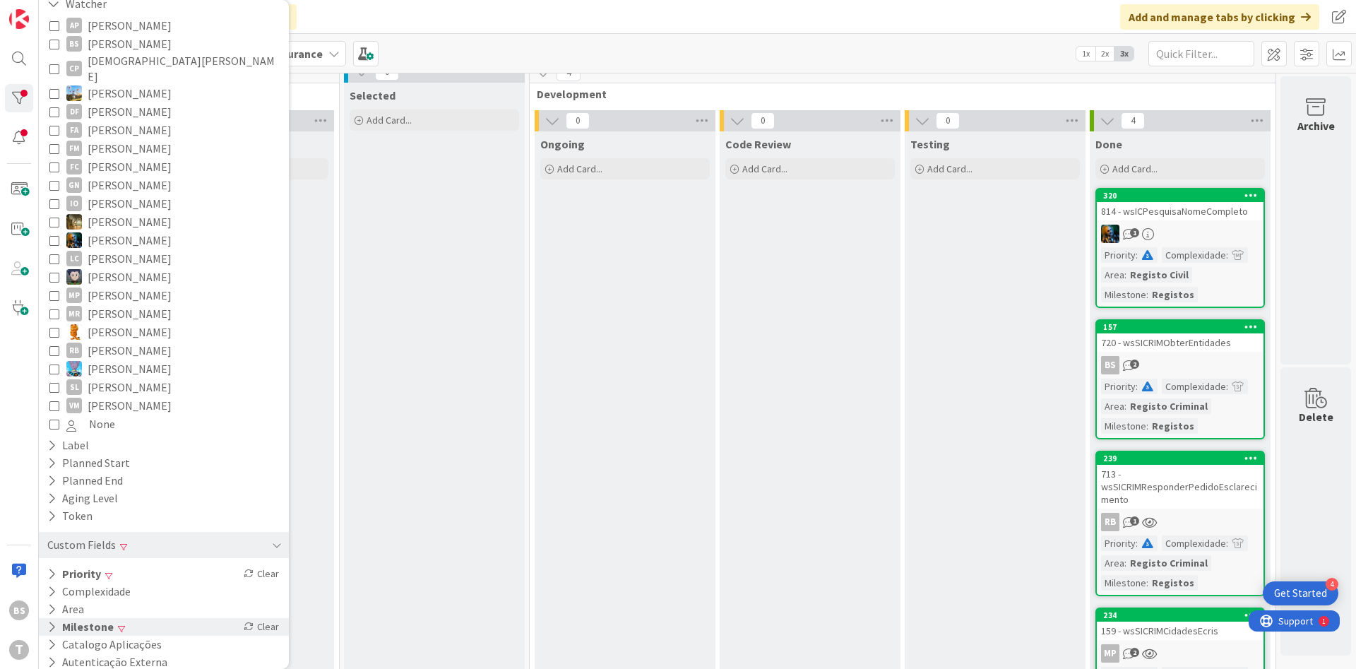
click at [90, 618] on button "Milestone" at bounding box center [80, 627] width 69 height 18
click at [85, 565] on button "Priority" at bounding box center [74, 574] width 56 height 18
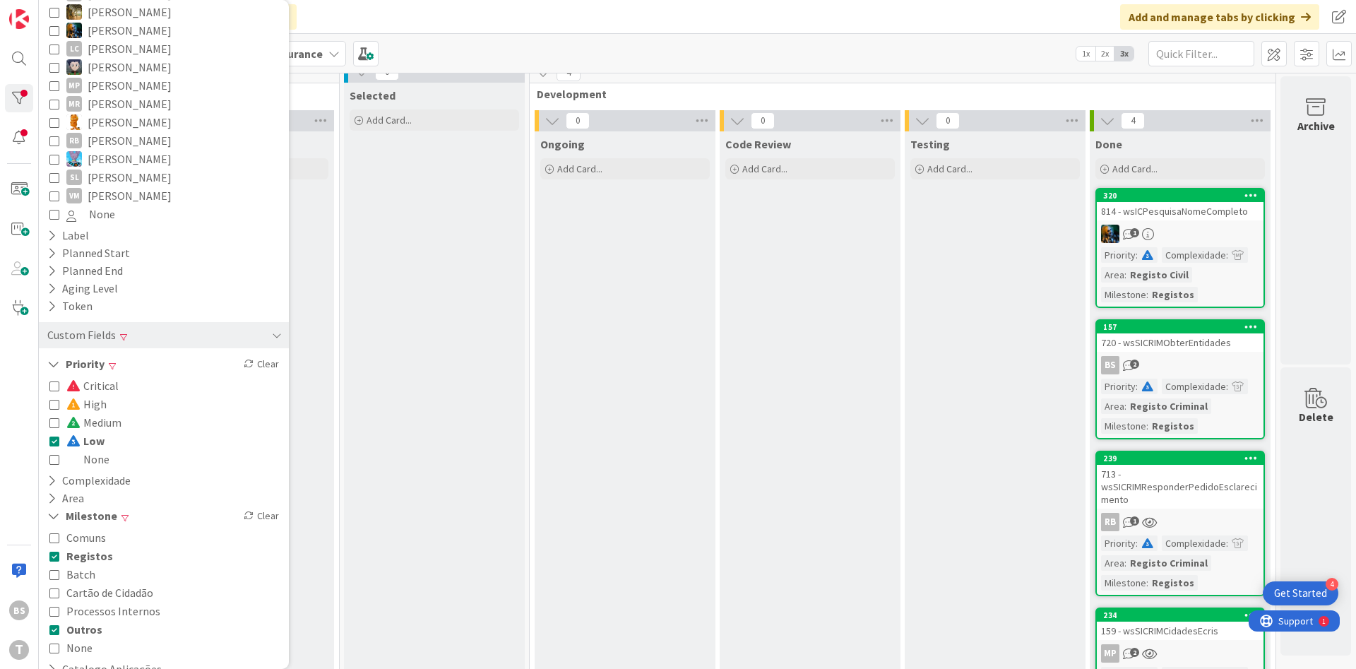
scroll to position [419, 0]
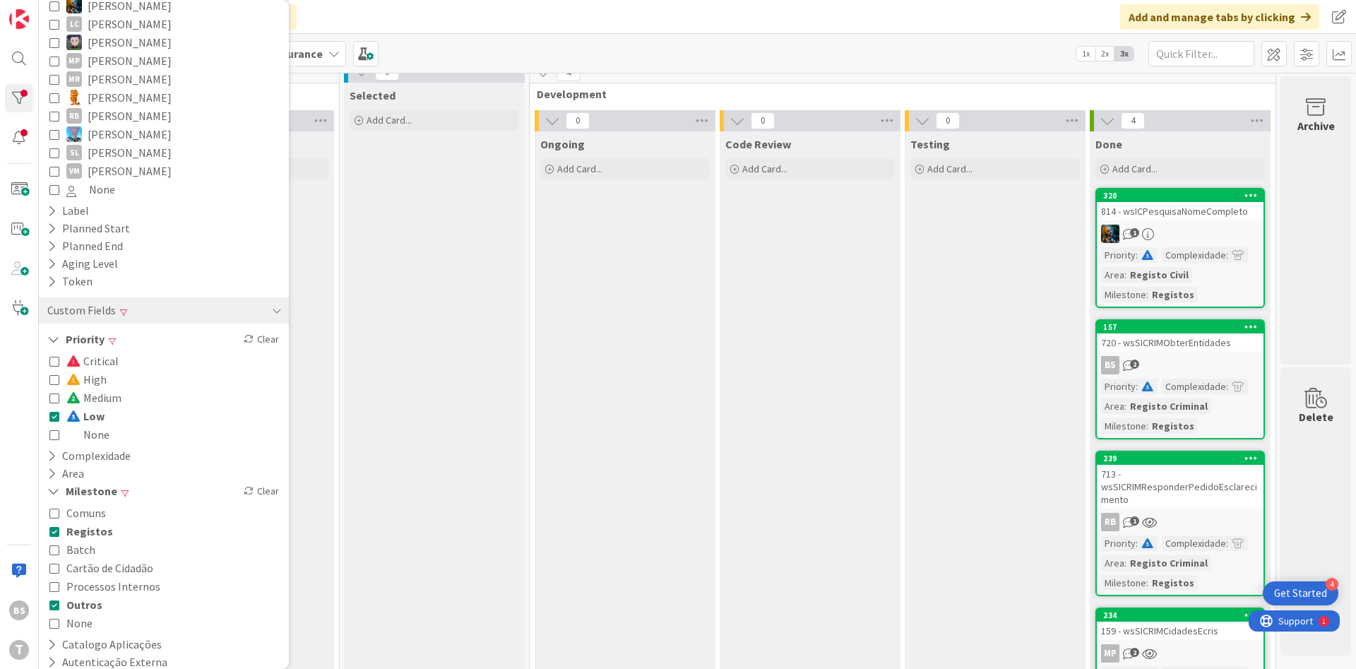
click at [55, 411] on icon at bounding box center [54, 416] width 10 height 10
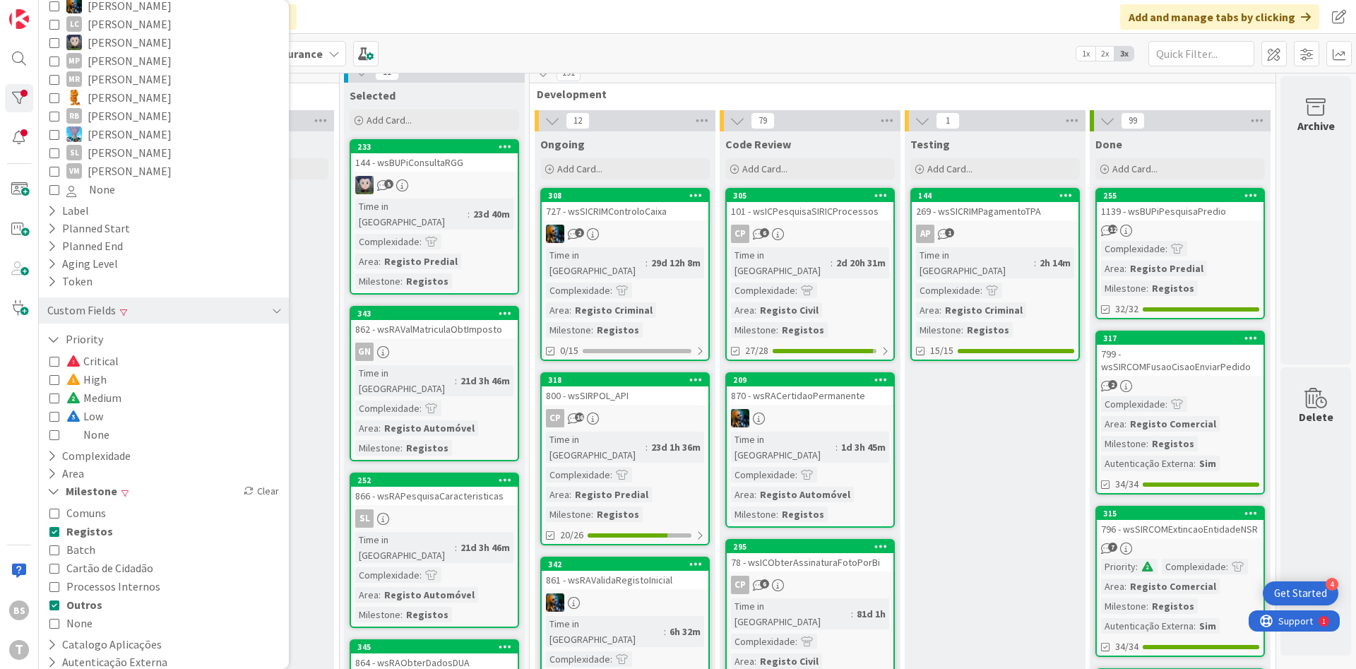
click at [57, 374] on icon at bounding box center [54, 379] width 10 height 10
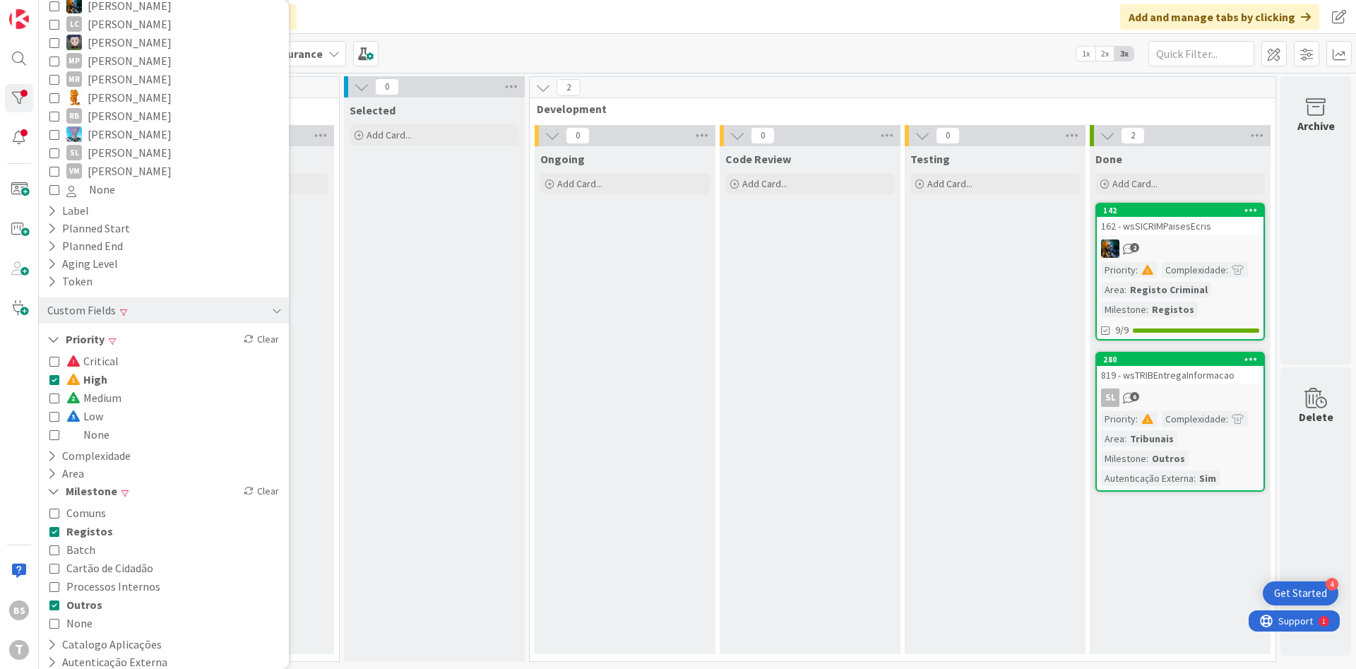
scroll to position [0, 266]
click at [1213, 227] on div "162 - wsSICRIMPaisesEcris" at bounding box center [1179, 226] width 167 height 18
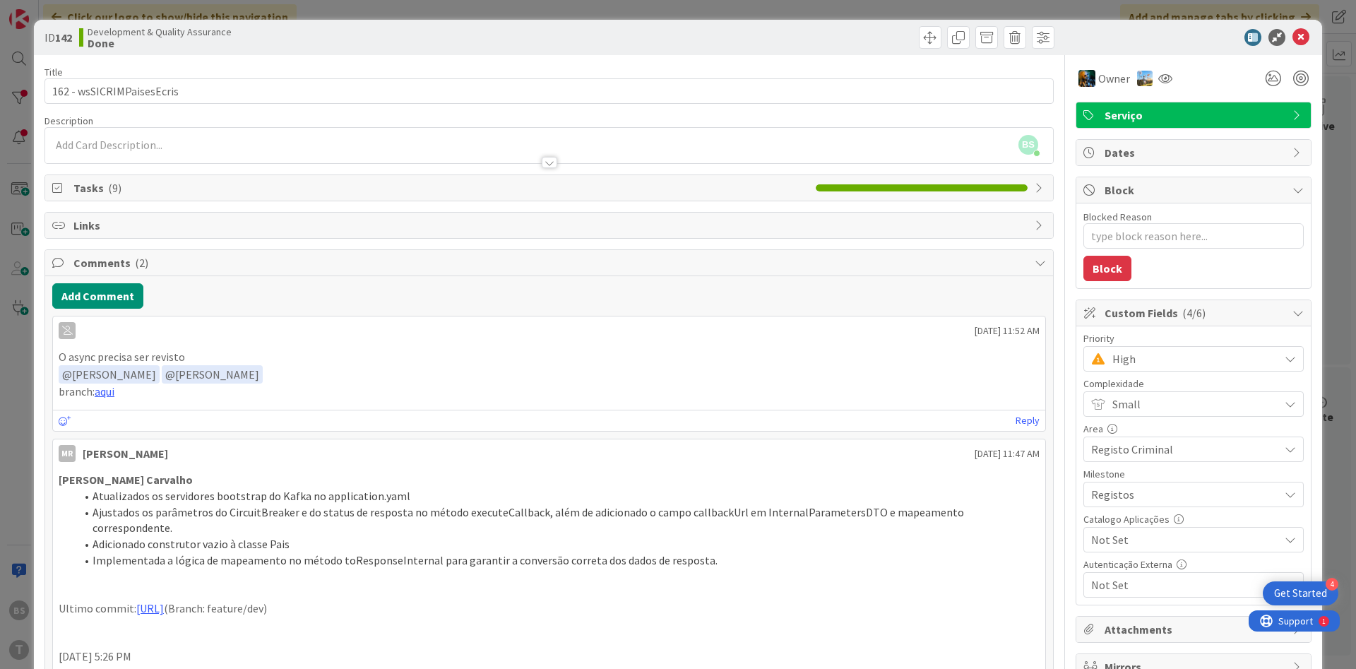
scroll to position [169, 0]
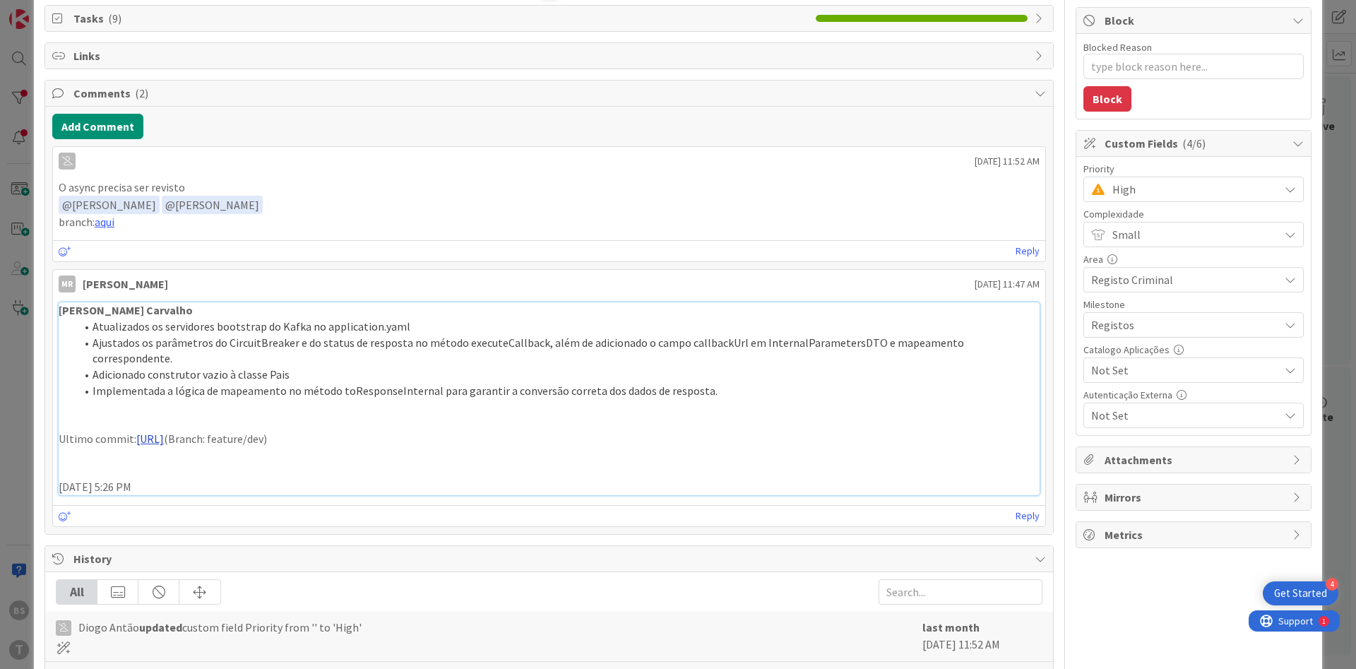
click at [164, 431] on link "[URL]" at bounding box center [150, 438] width 28 height 14
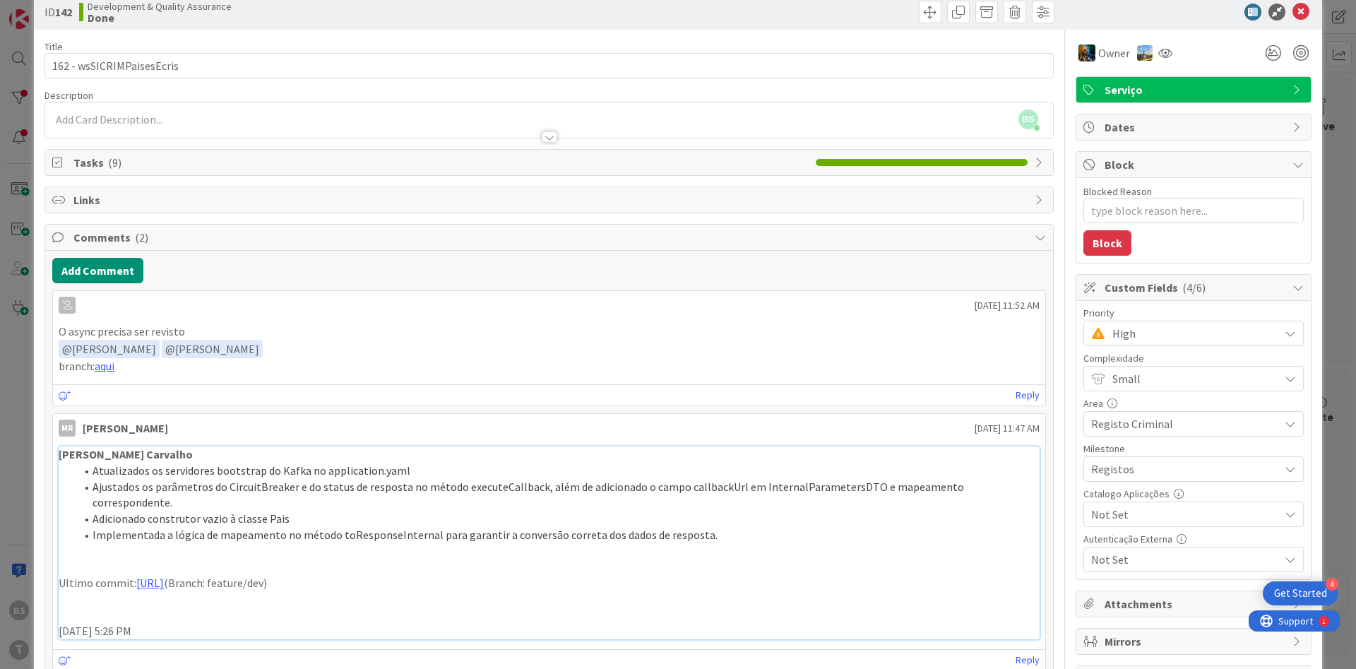
scroll to position [0, 0]
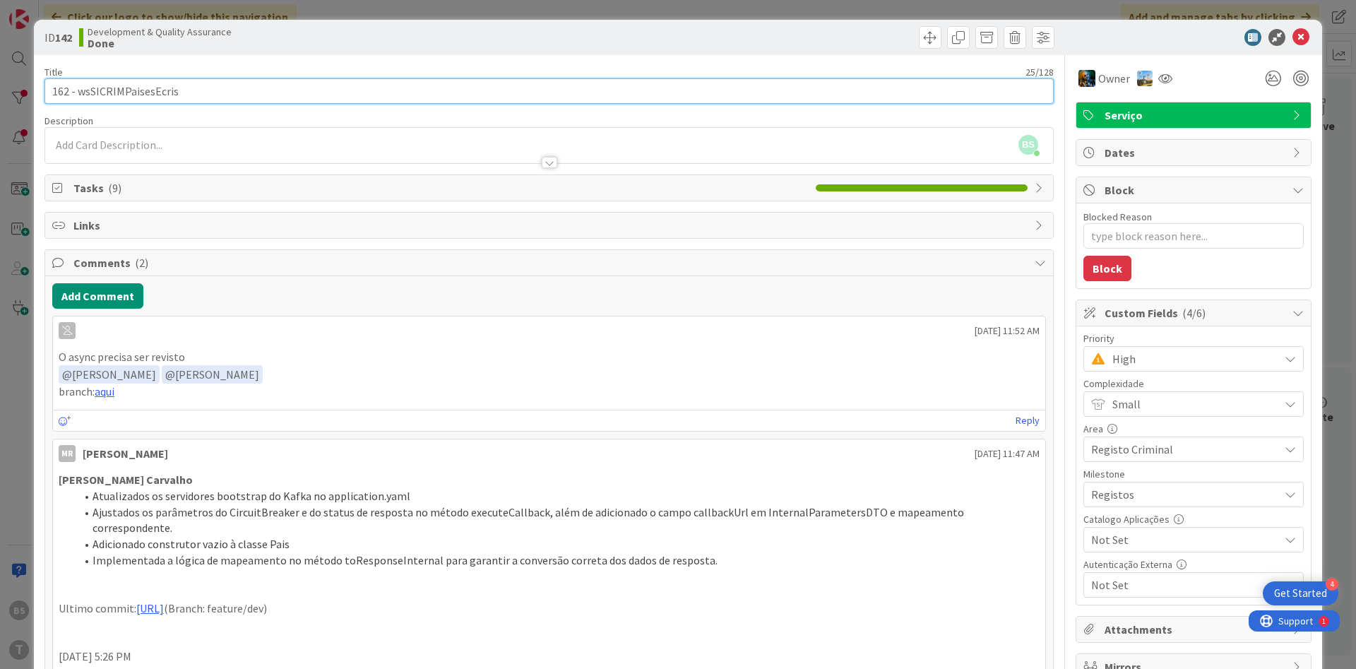
click at [148, 95] on input "162 - wsSICRIMPaisesEcris" at bounding box center [548, 90] width 1009 height 25
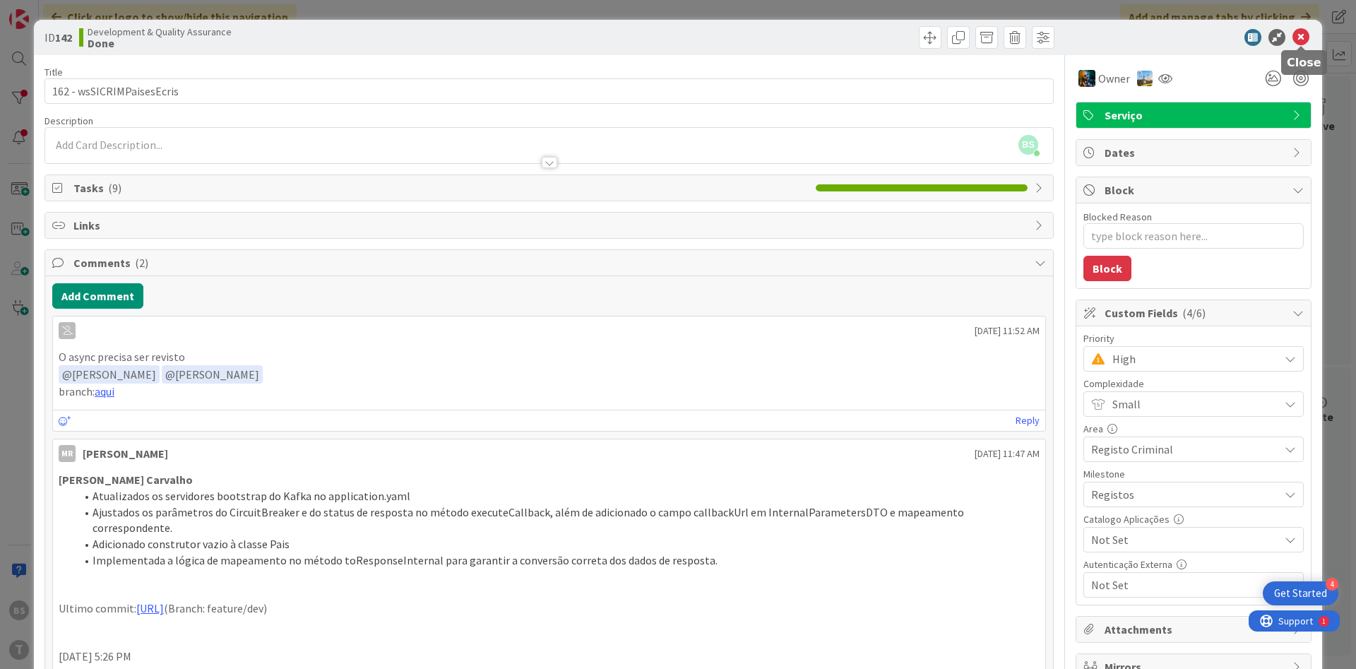
click at [1303, 40] on icon at bounding box center [1300, 37] width 17 height 17
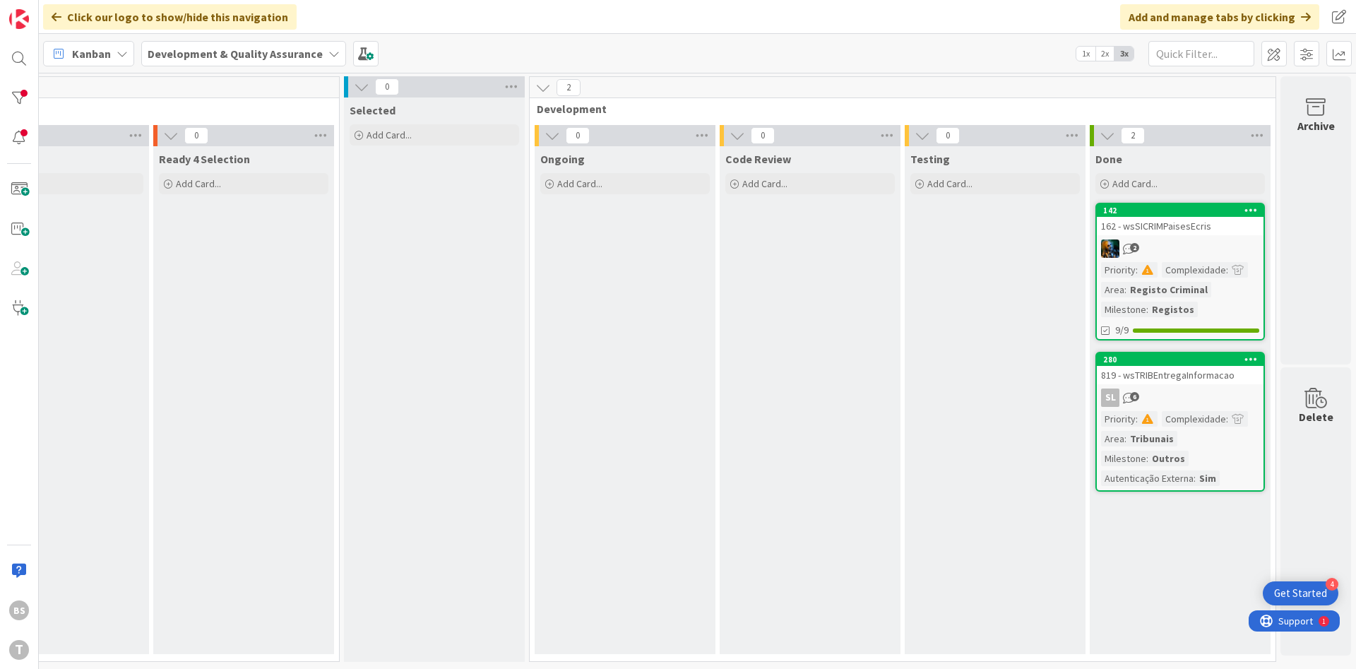
click at [1158, 376] on div "819 - wsTRIBEntregaInformacao" at bounding box center [1179, 375] width 167 height 18
click at [1185, 373] on body "4 Get Started BS T Click our logo to show/hide this navigation Add and manage t…" at bounding box center [678, 334] width 1356 height 669
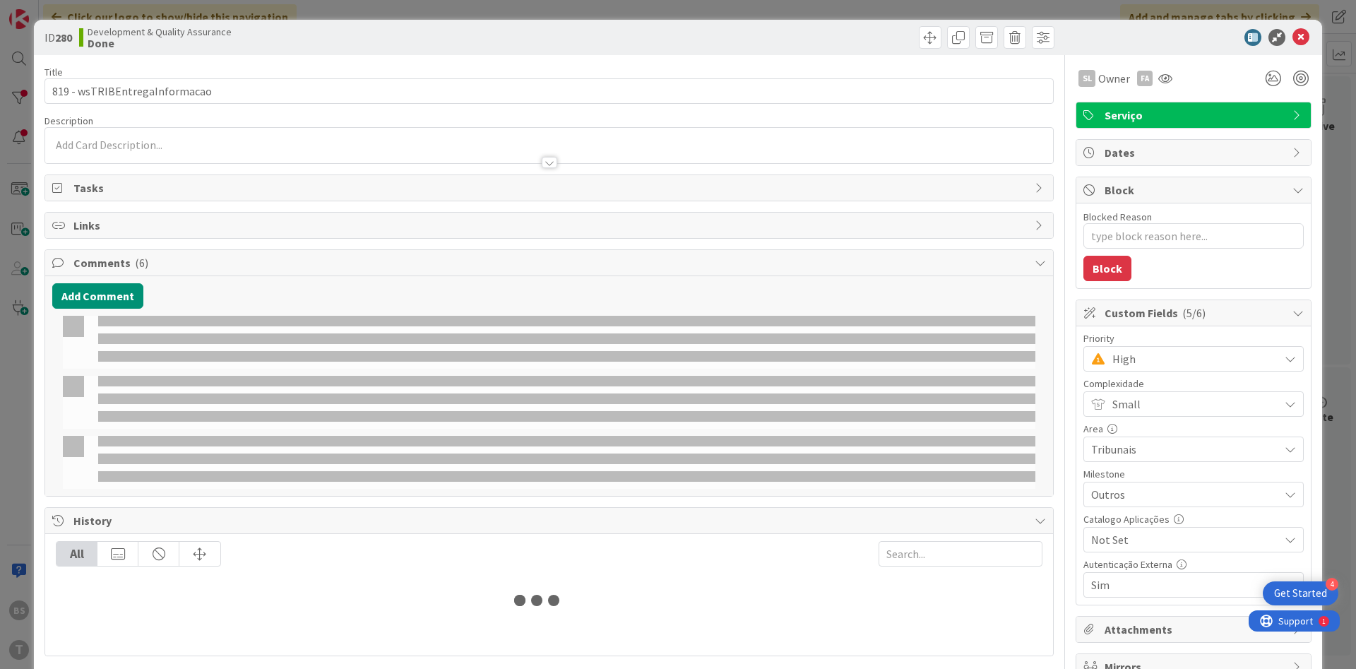
type textarea "x"
select select "java"
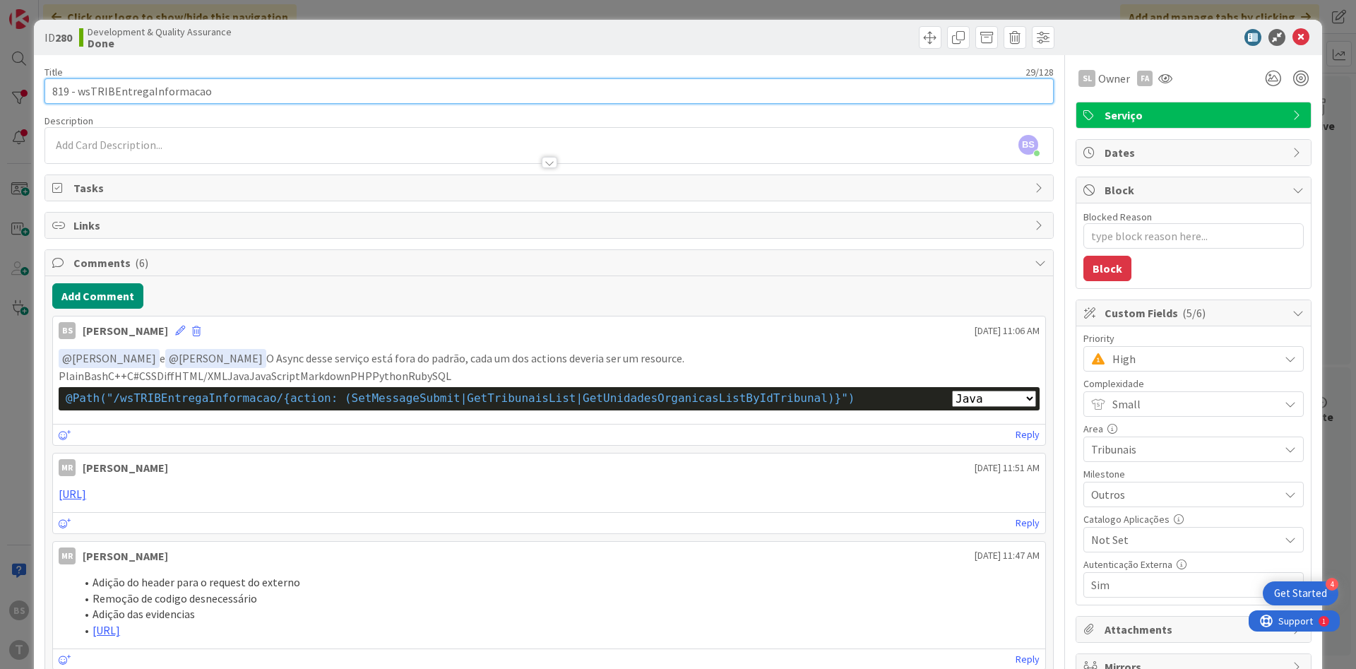
click at [179, 94] on input "819 - wsTRIBEntregaInformacao" at bounding box center [548, 90] width 1009 height 25
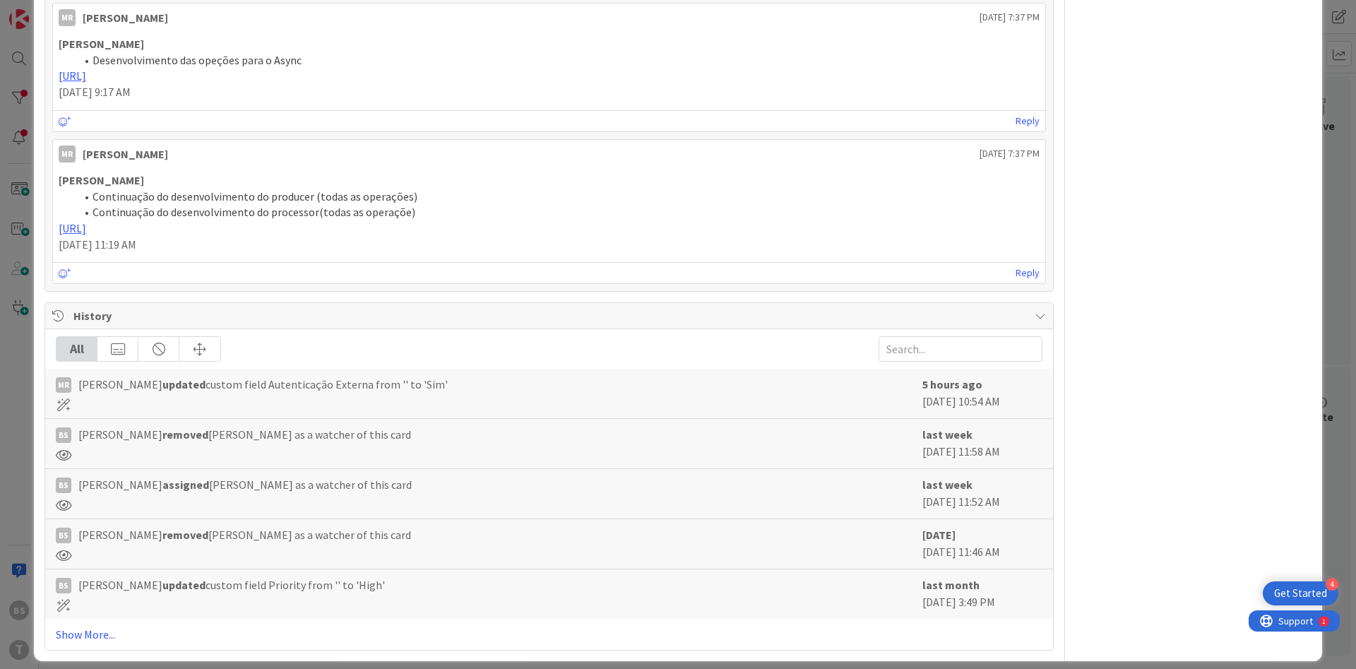
scroll to position [806, 0]
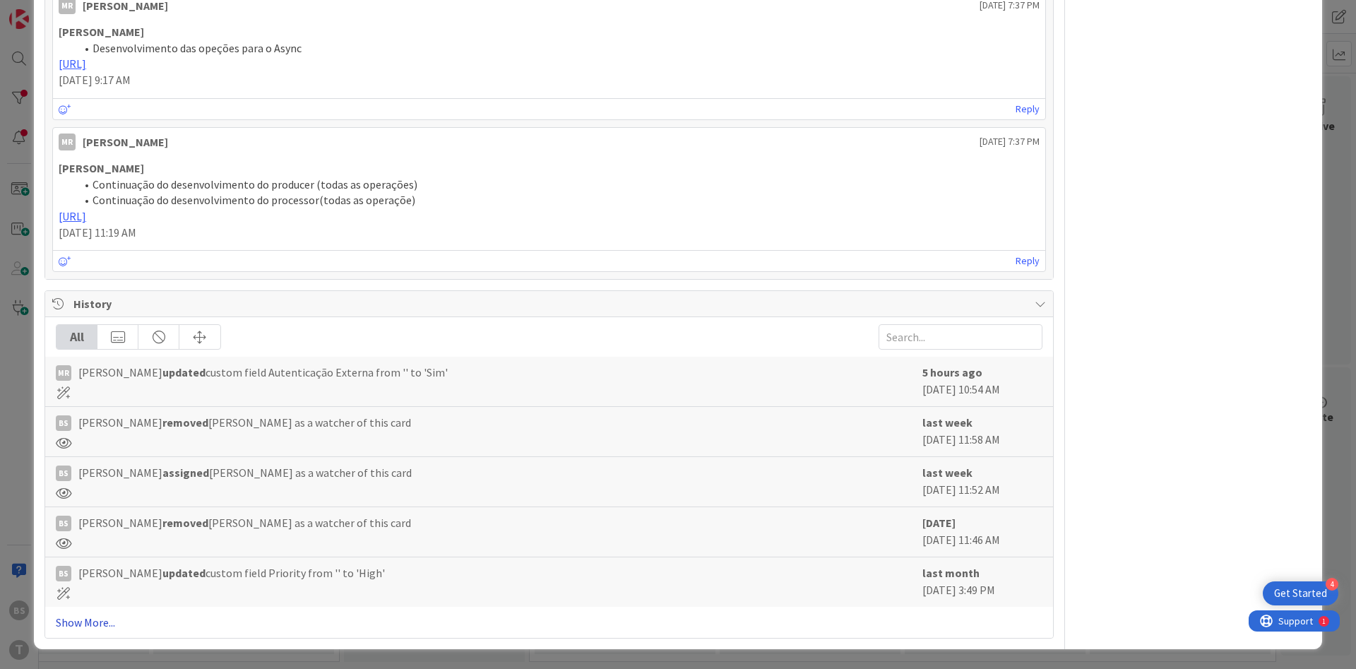
click at [99, 621] on link "Show More..." at bounding box center [549, 622] width 986 height 17
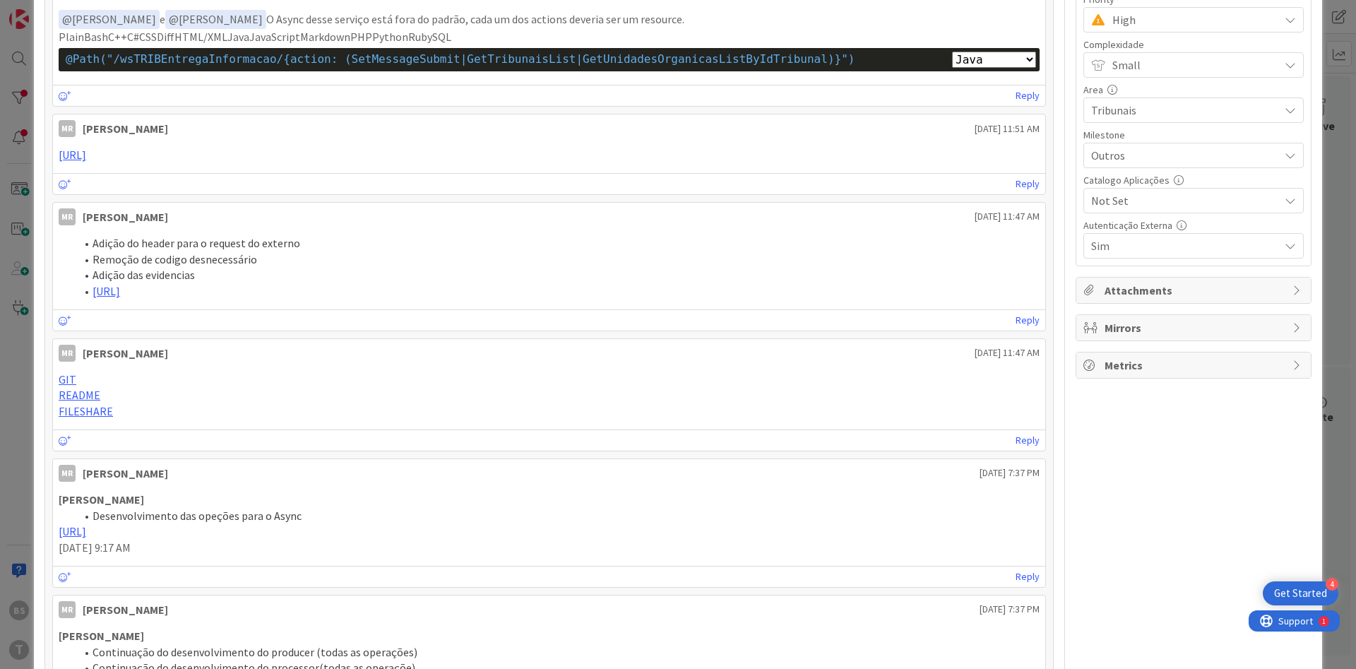
scroll to position [0, 0]
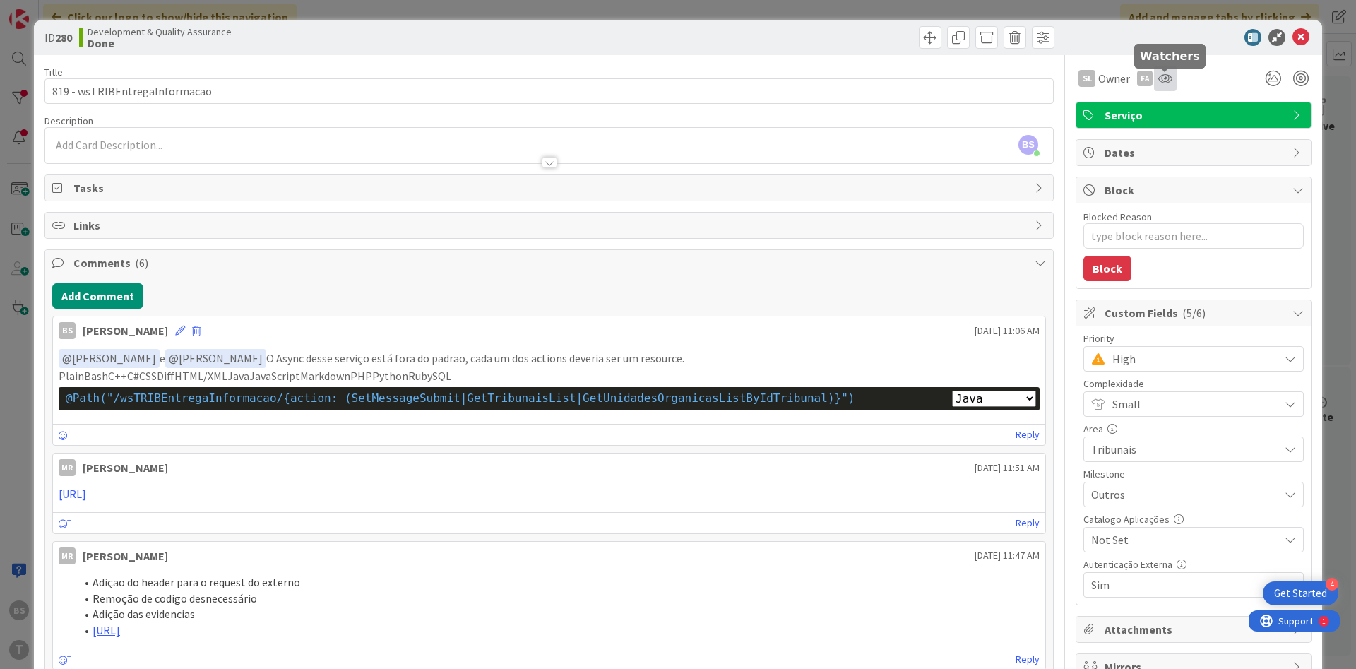
click at [1159, 80] on icon at bounding box center [1165, 78] width 14 height 11
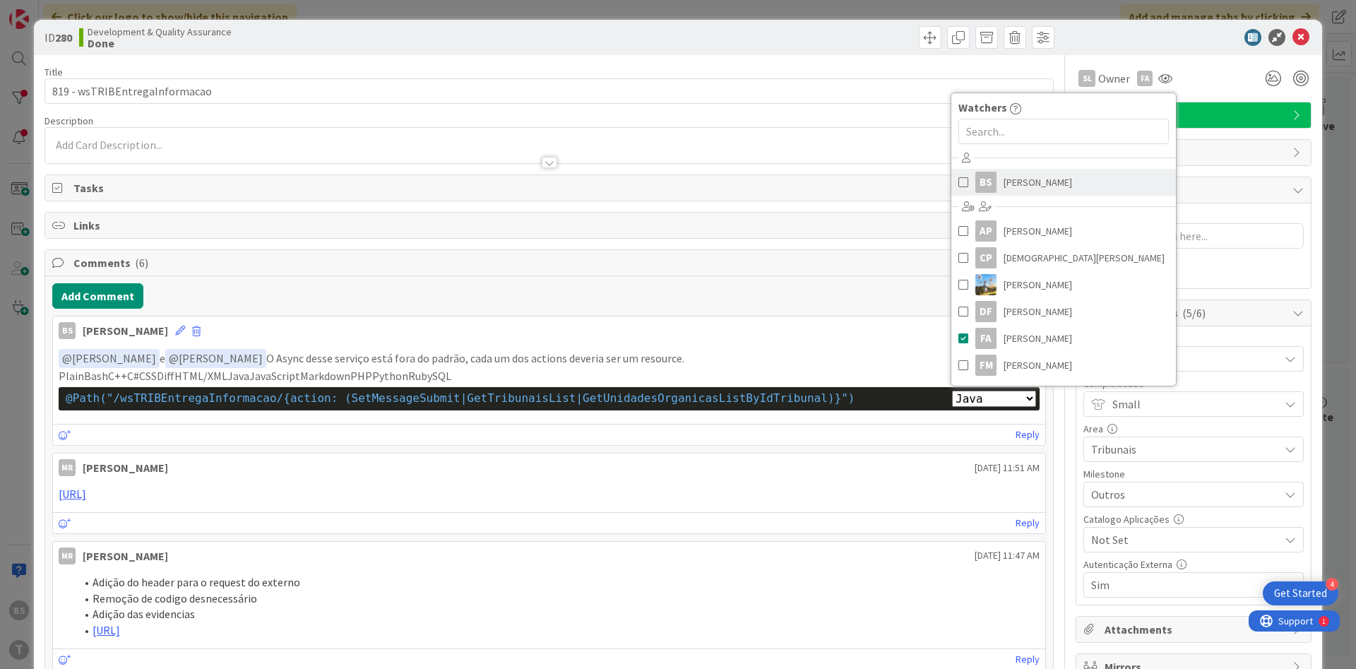
click at [1022, 189] on span "[PERSON_NAME]" at bounding box center [1037, 182] width 68 height 21
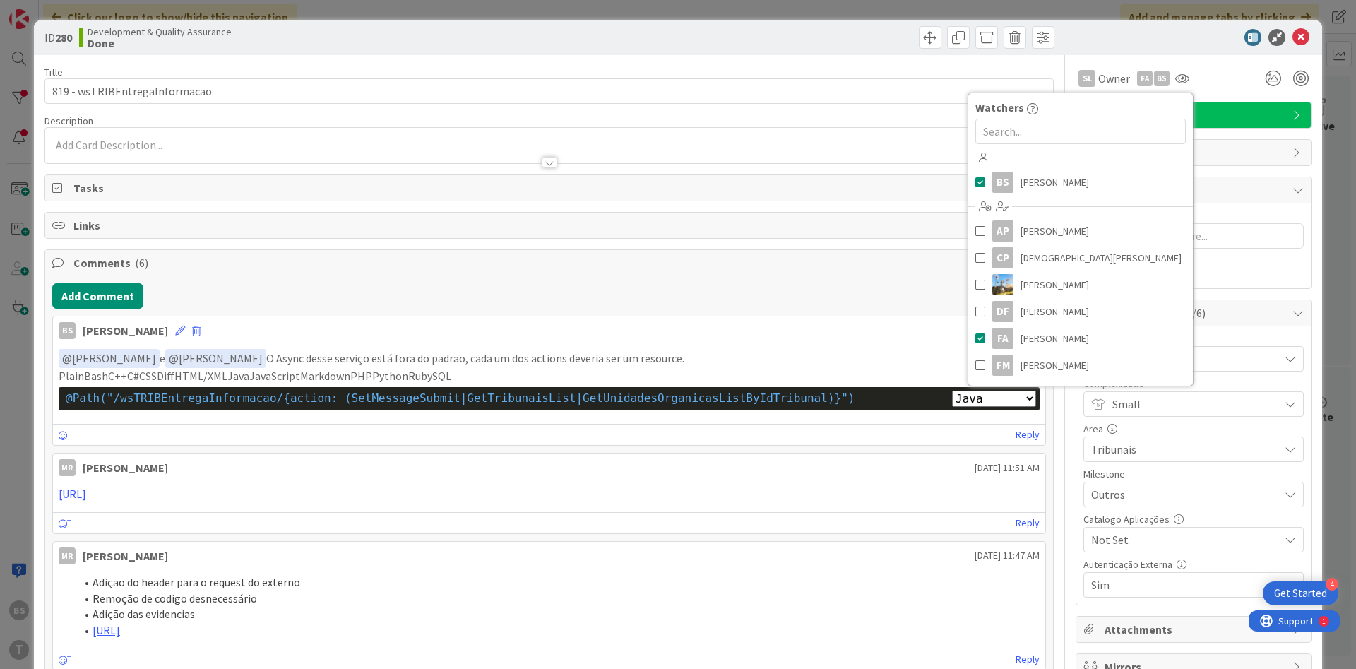
click at [1183, 48] on div "ID 280 Development & Quality Assurance Done" at bounding box center [678, 37] width 1288 height 35
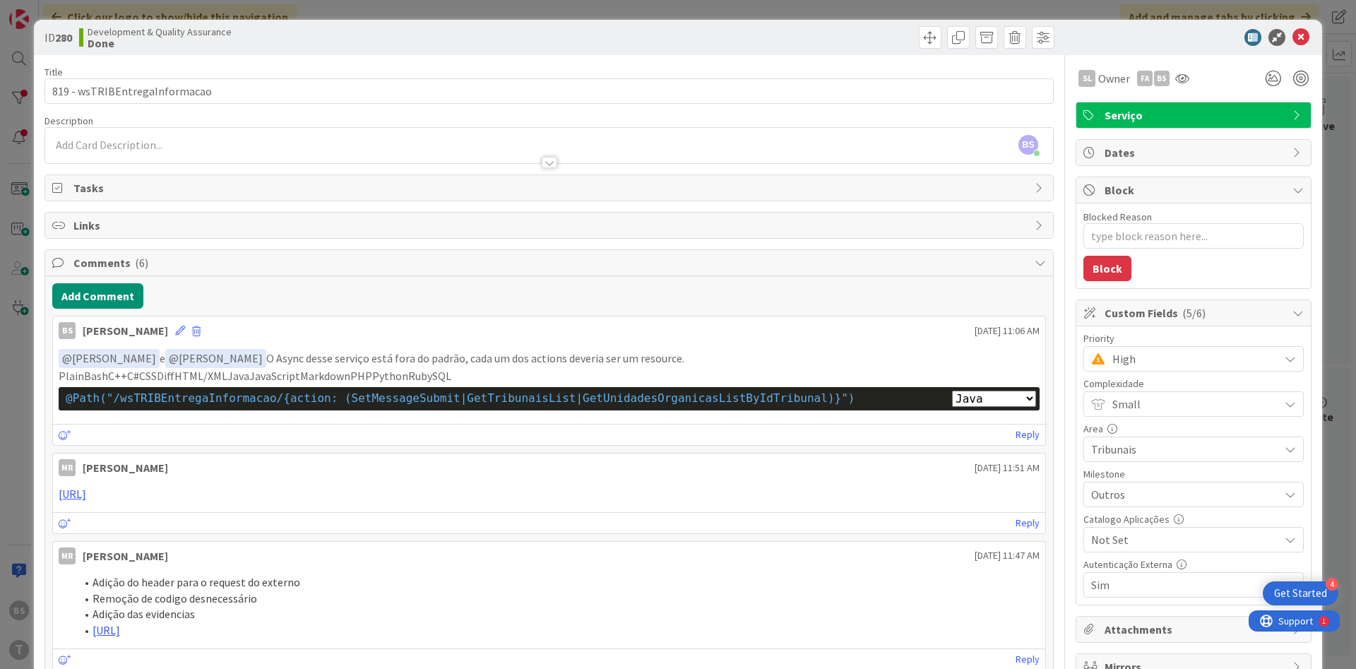
click at [1176, 363] on span "High" at bounding box center [1192, 359] width 160 height 20
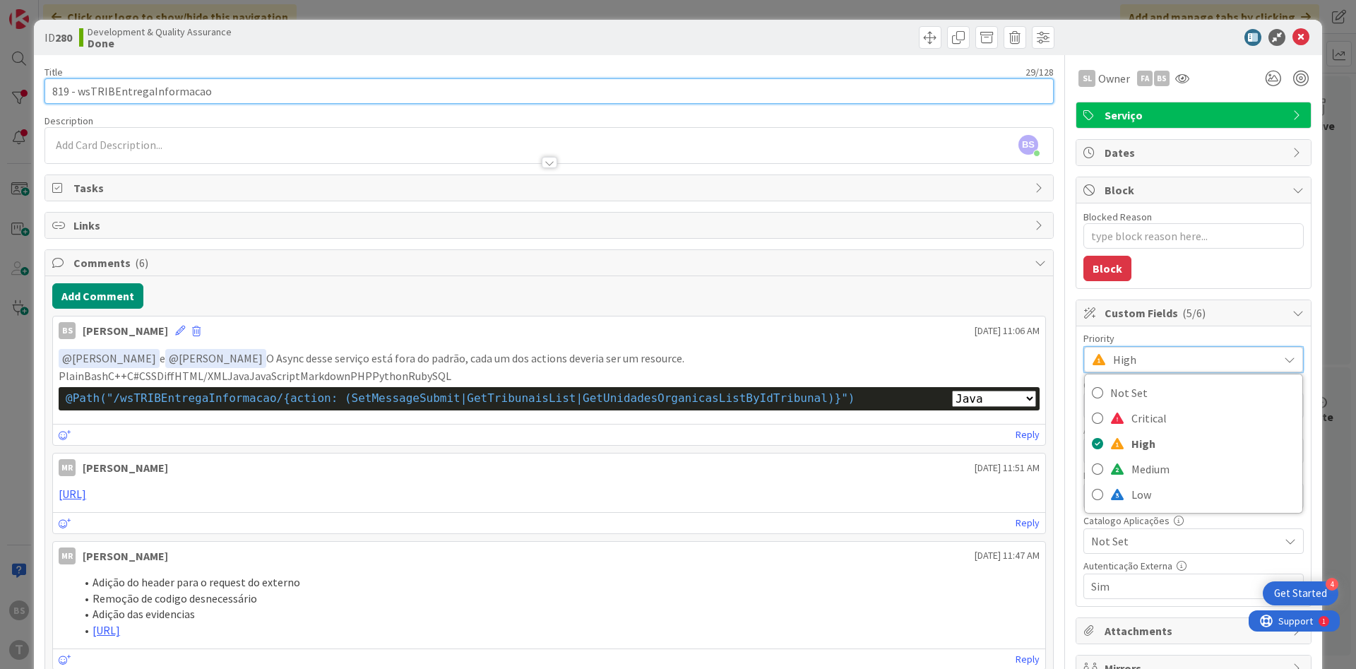
click at [179, 83] on input "819 - wsTRIBEntregaInformacao" at bounding box center [548, 90] width 1009 height 25
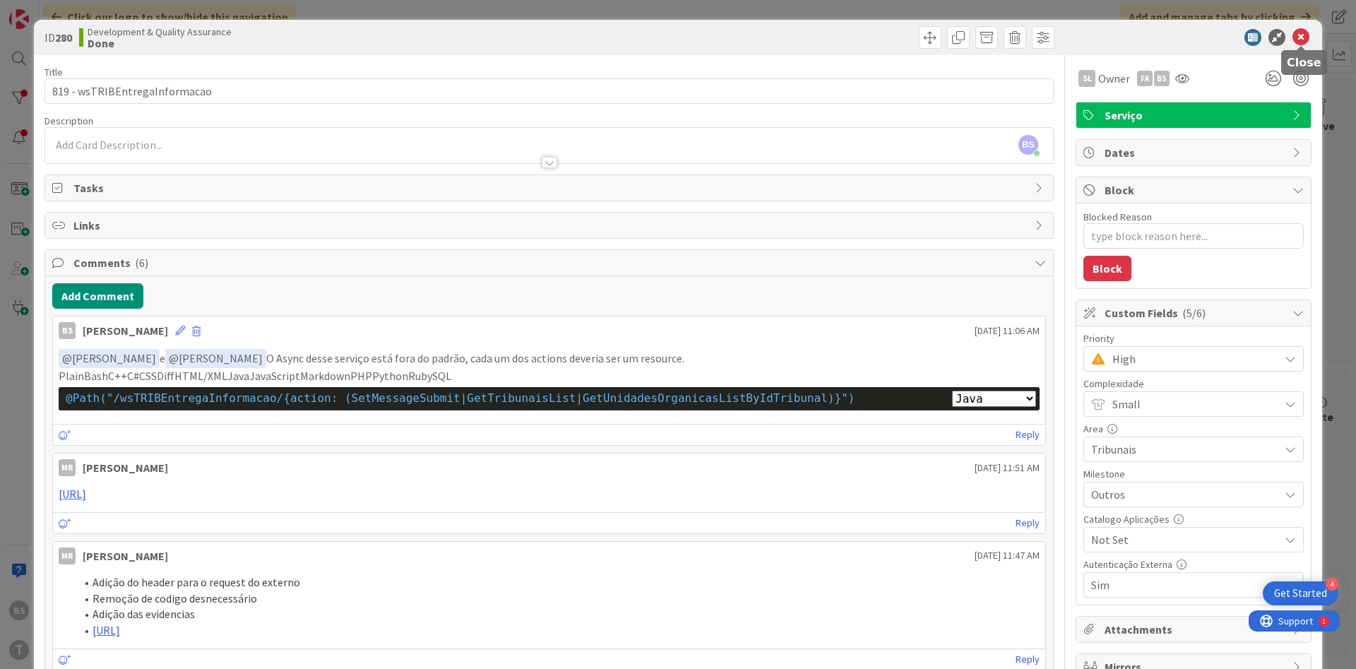
click at [1305, 37] on icon at bounding box center [1300, 37] width 17 height 17
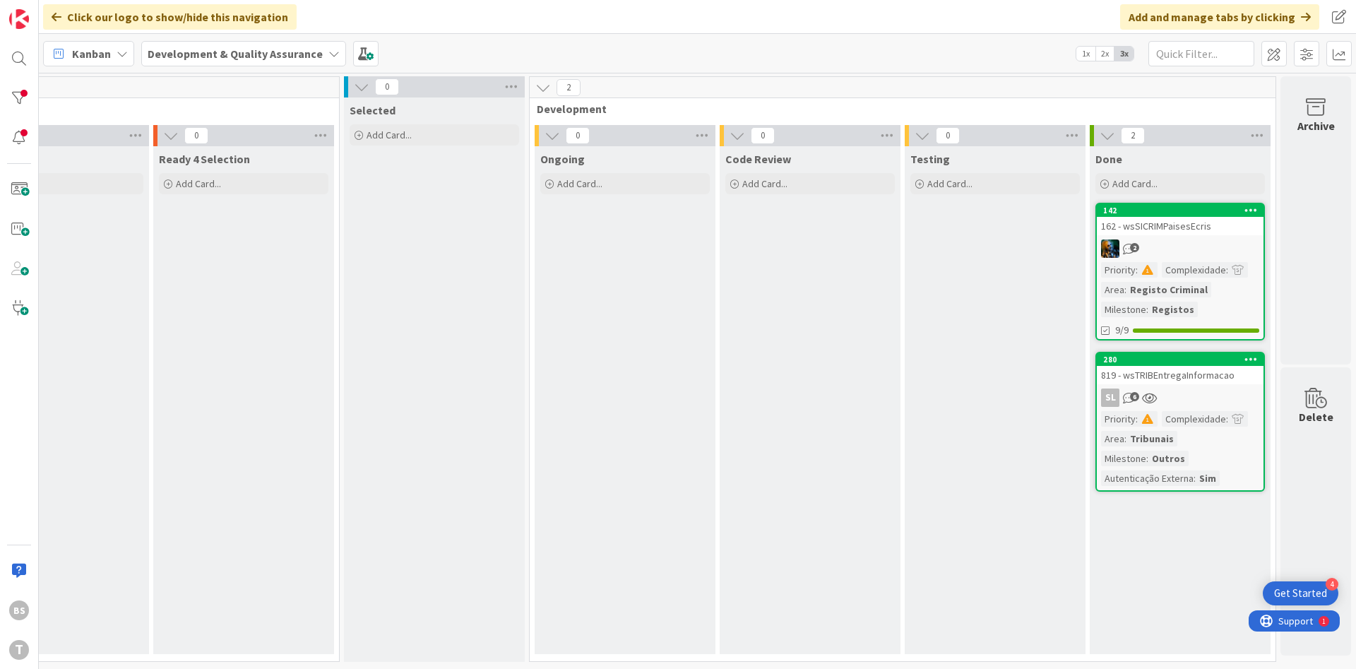
click at [1156, 232] on div "162 - wsSICRIMPaisesEcris" at bounding box center [1179, 226] width 167 height 18
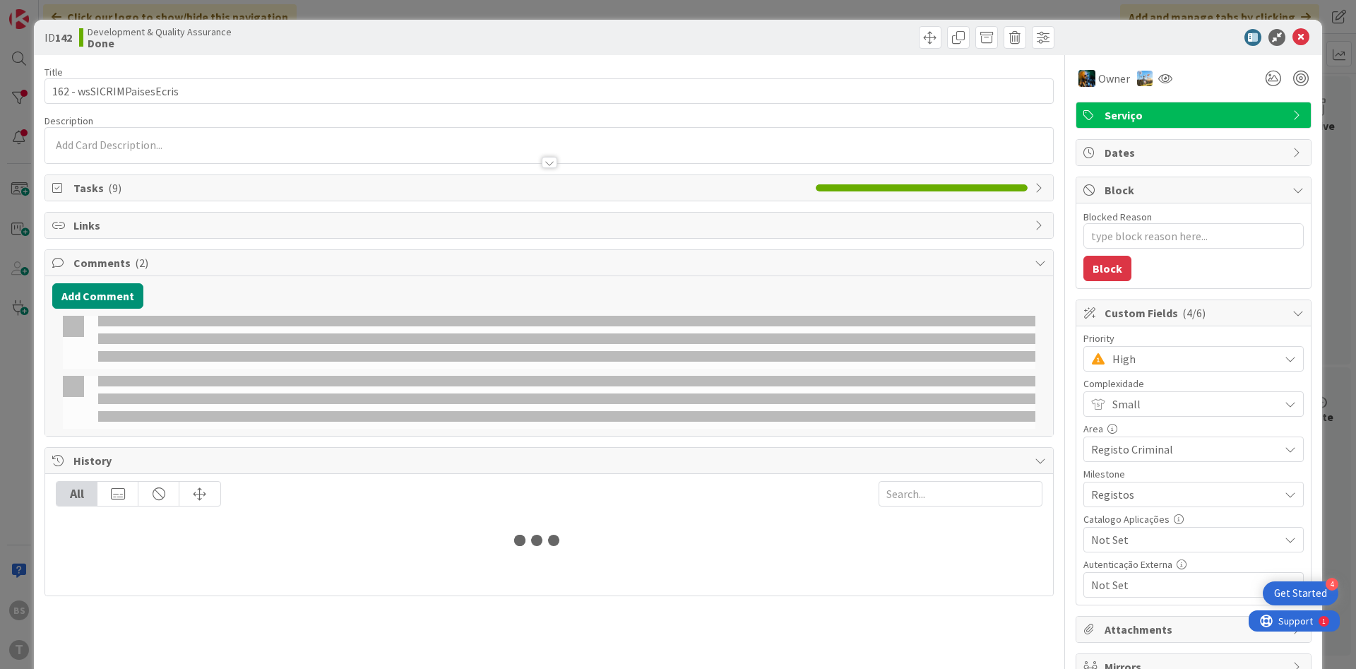
click at [1137, 366] on span "High" at bounding box center [1192, 359] width 160 height 20
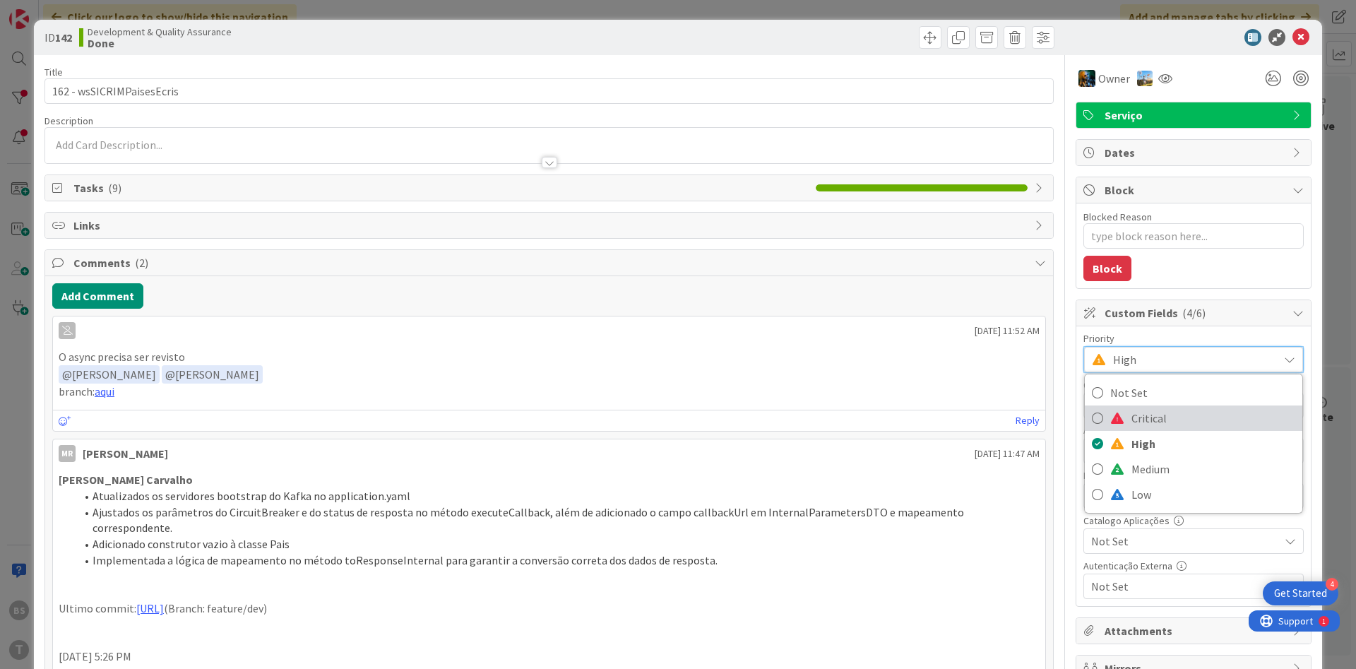
click at [1160, 415] on span "Critical" at bounding box center [1213, 417] width 164 height 21
type textarea "x"
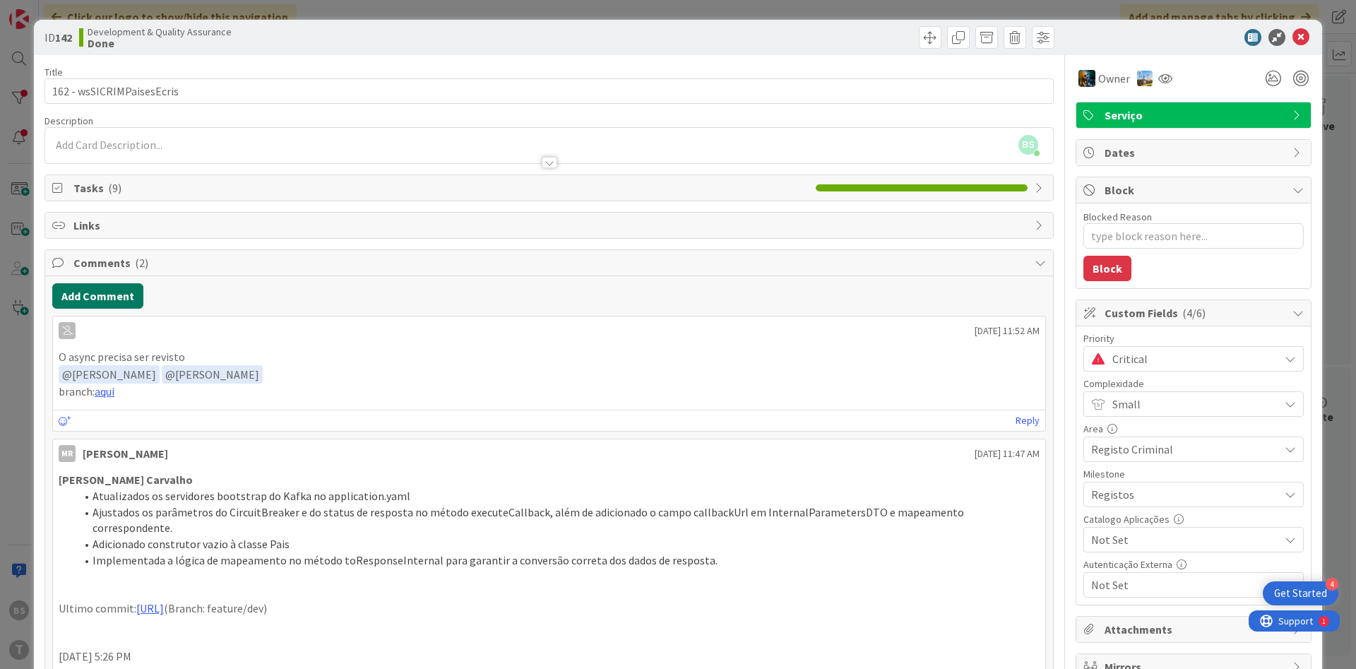
click at [127, 300] on button "Add Comment" at bounding box center [97, 295] width 91 height 25
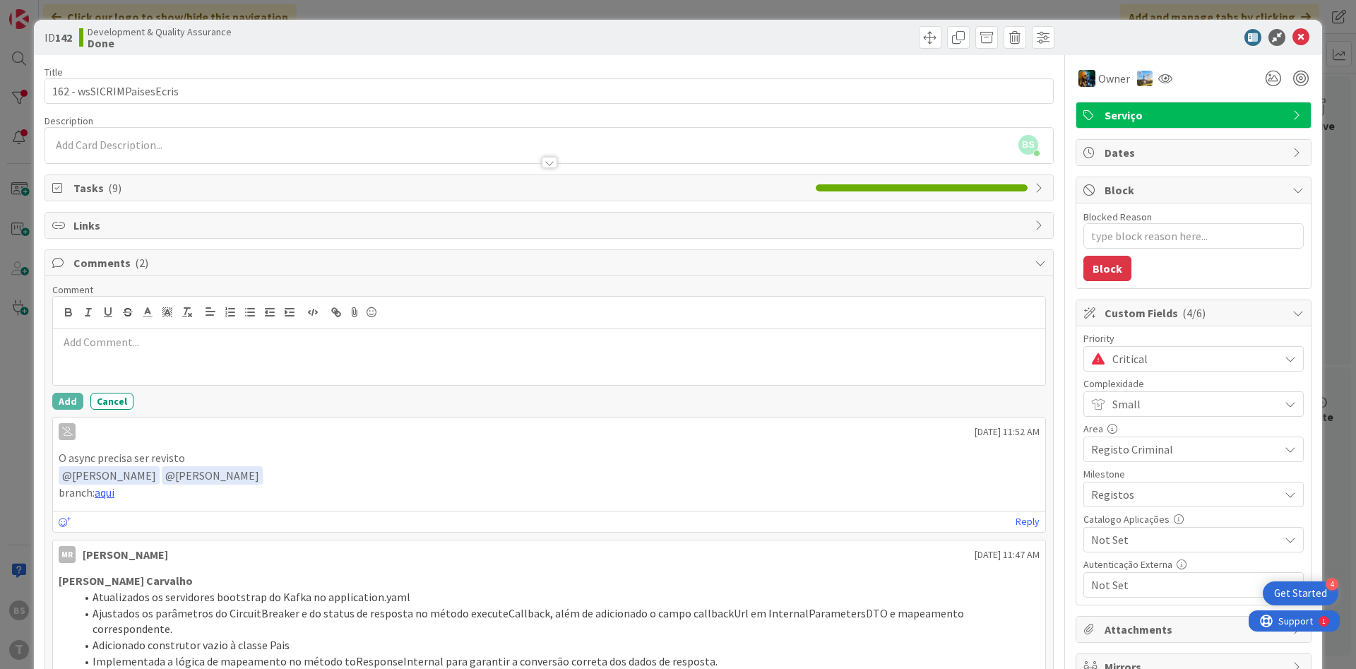
click at [146, 347] on p at bounding box center [549, 342] width 981 height 16
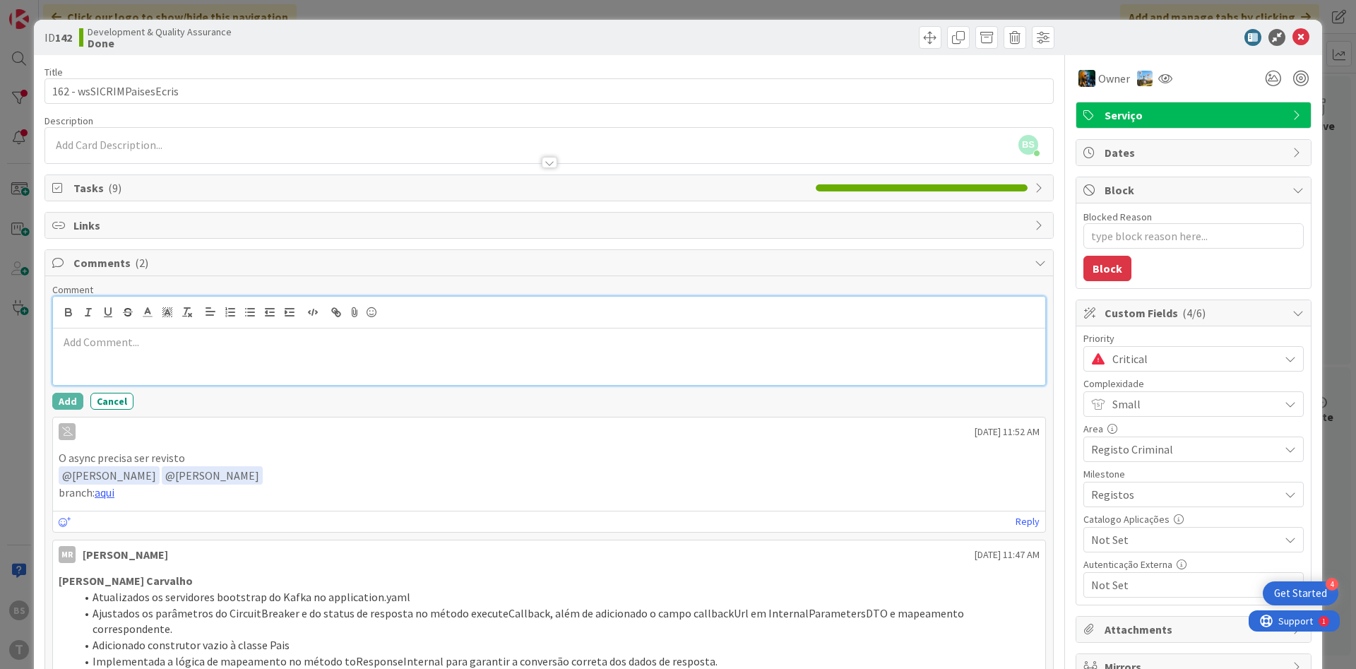
click at [183, 356] on div at bounding box center [549, 356] width 992 height 56
paste div
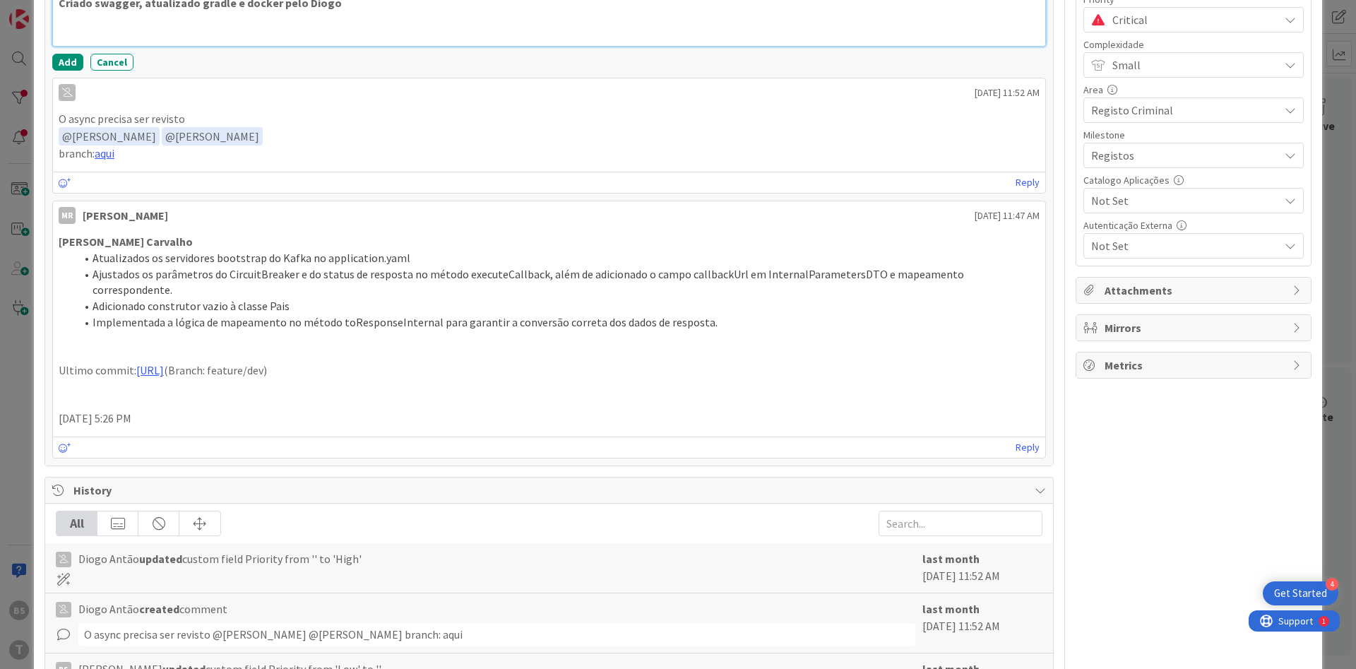
scroll to position [169, 0]
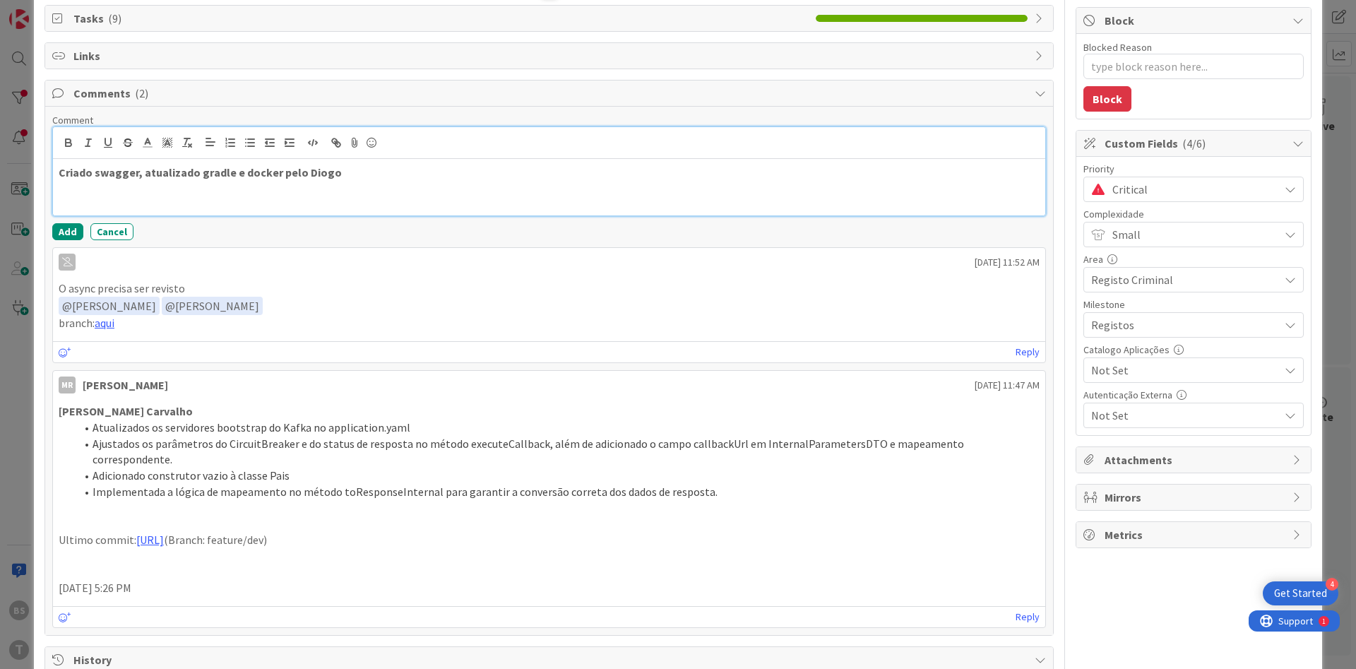
click at [388, 188] on div "Criado swagger, atualizado gradle e docker pelo Diogo" at bounding box center [549, 187] width 992 height 56
click at [59, 232] on button "Add" at bounding box center [67, 231] width 31 height 17
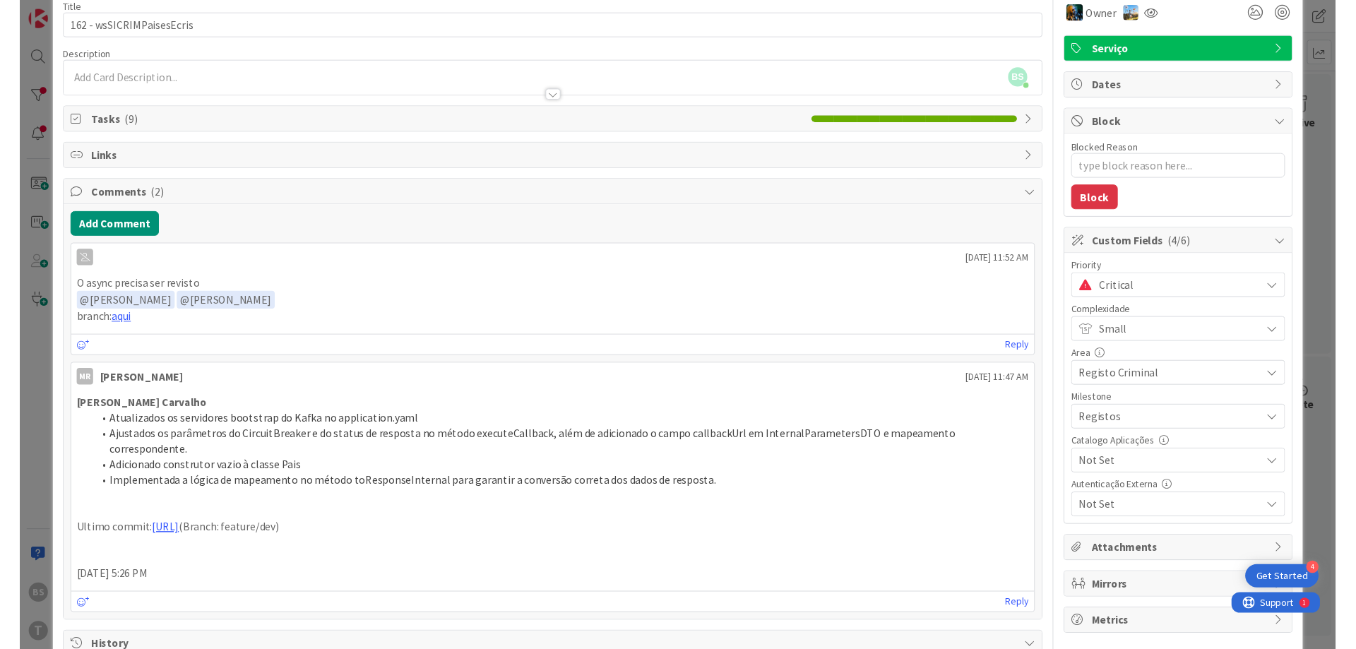
scroll to position [0, 0]
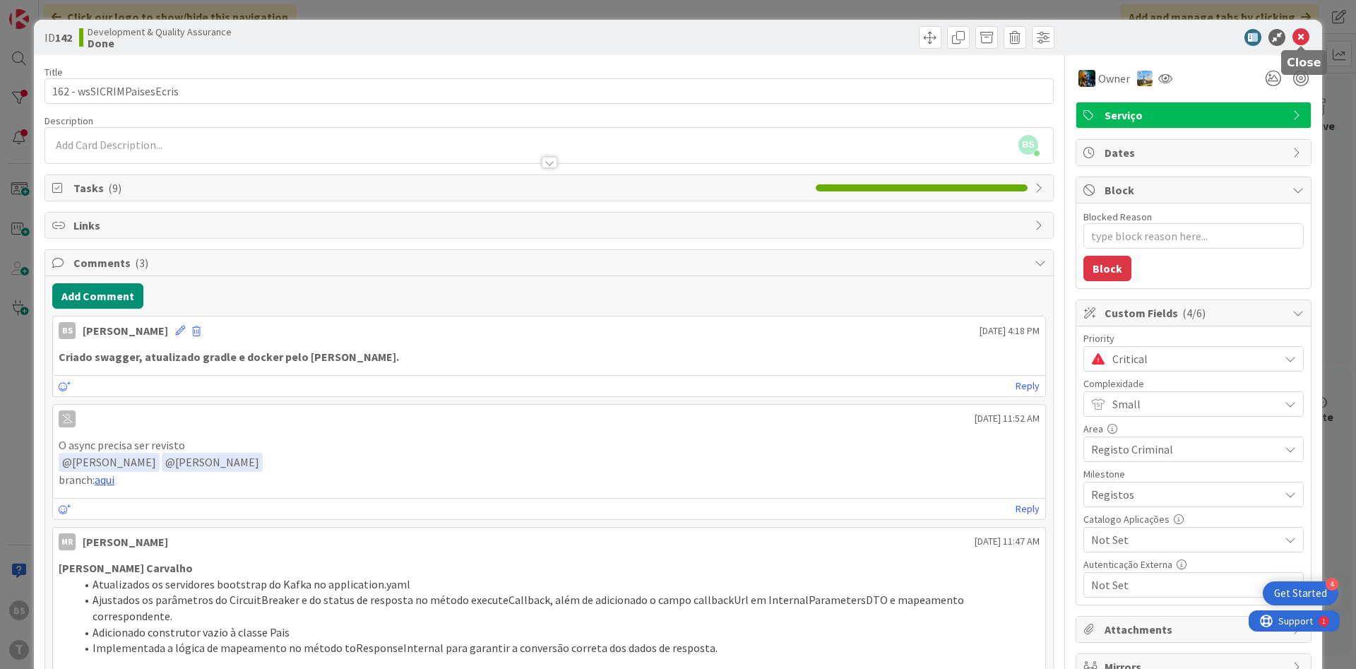
click at [1305, 41] on icon at bounding box center [1300, 37] width 17 height 17
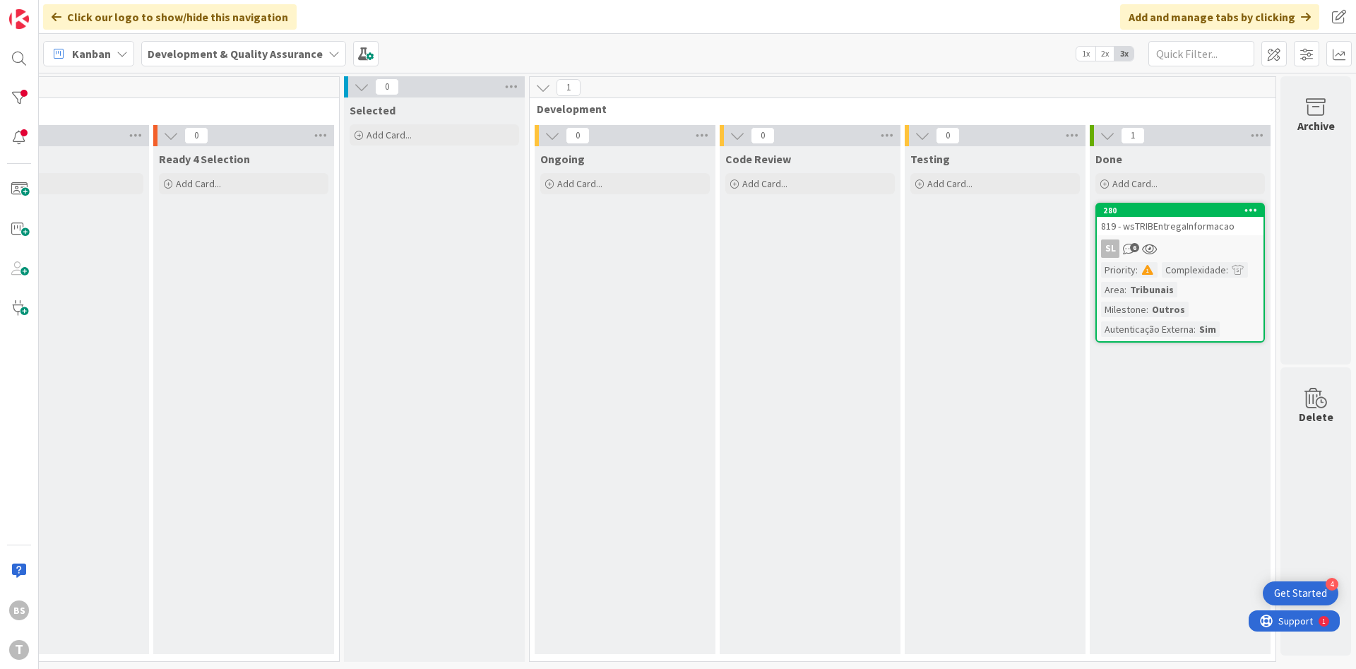
click at [1146, 222] on div "819 - wsTRIBEntregaInformacao" at bounding box center [1179, 226] width 167 height 18
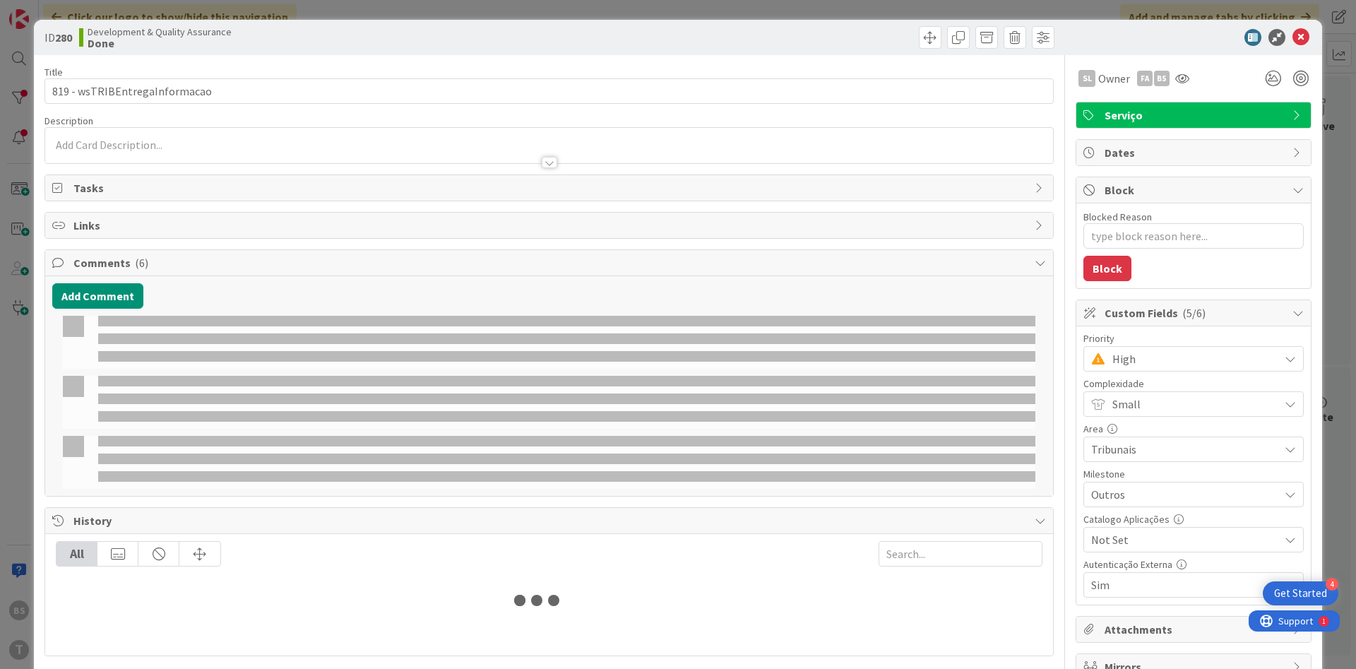
type textarea "x"
select select "java"
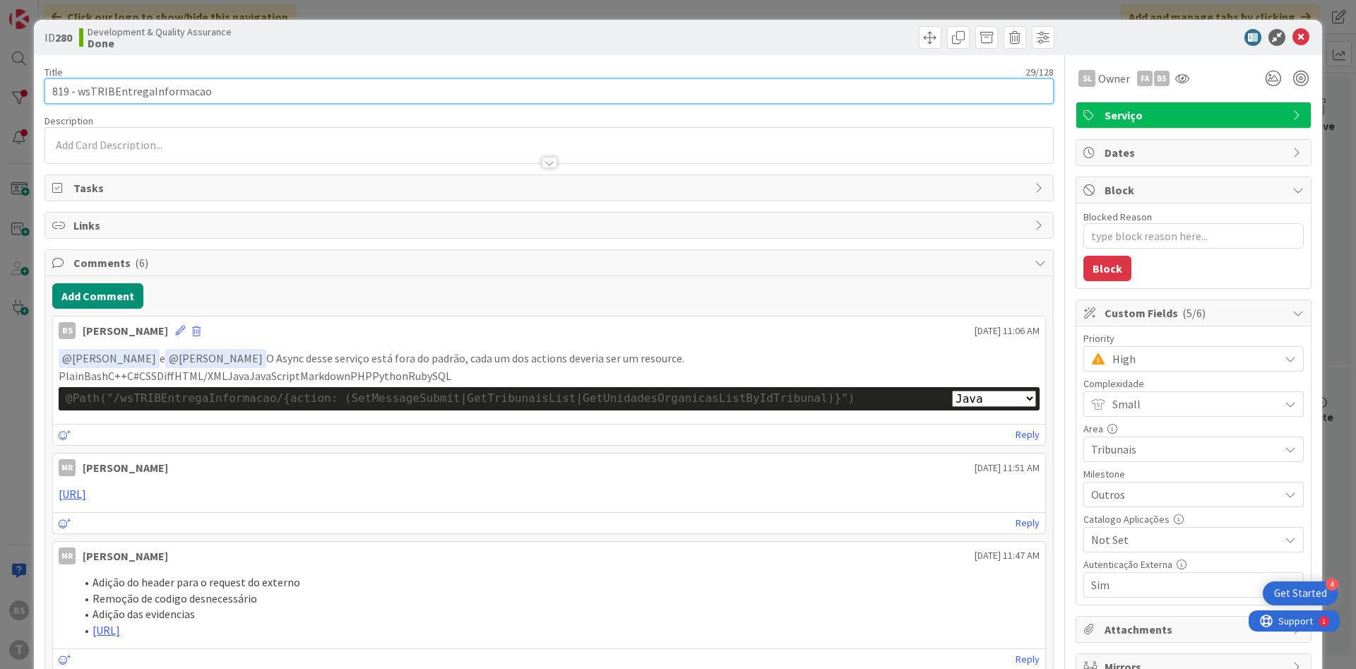
click at [294, 85] on input "819 - wsTRIBEntregaInformacao" at bounding box center [548, 90] width 1009 height 25
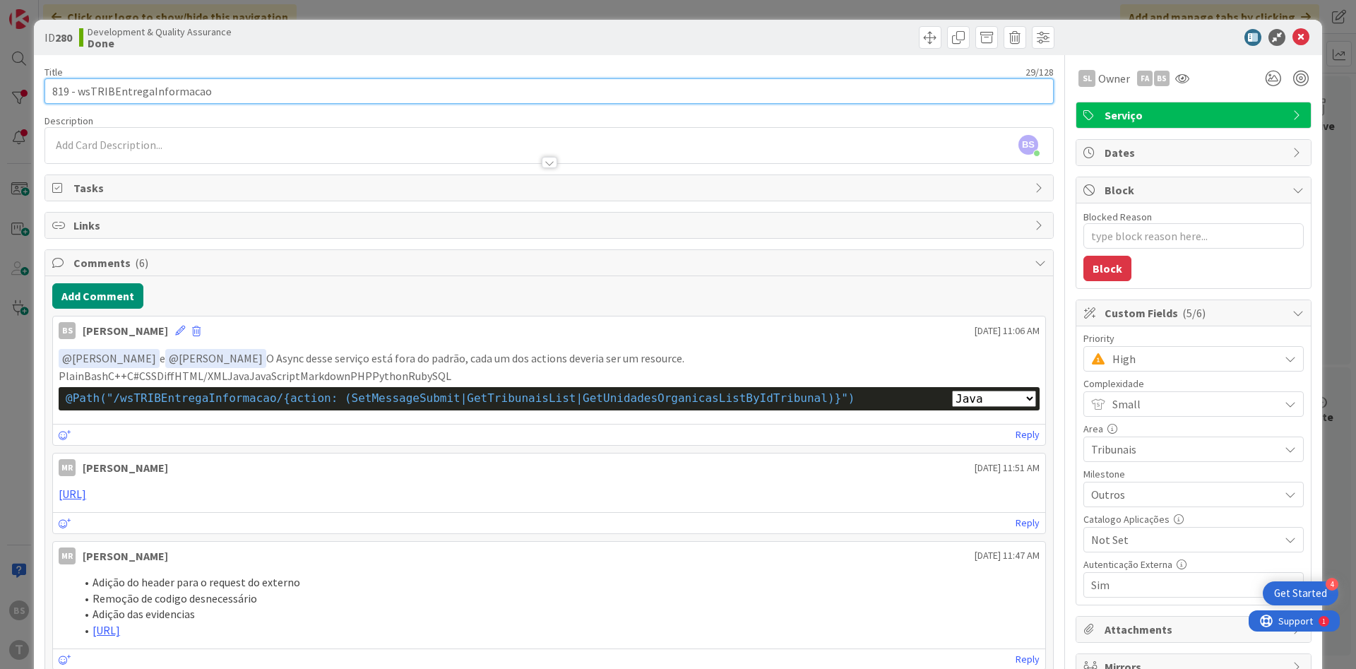
click at [141, 94] on input "819 - wsTRIBEntregaInformacao" at bounding box center [548, 90] width 1009 height 25
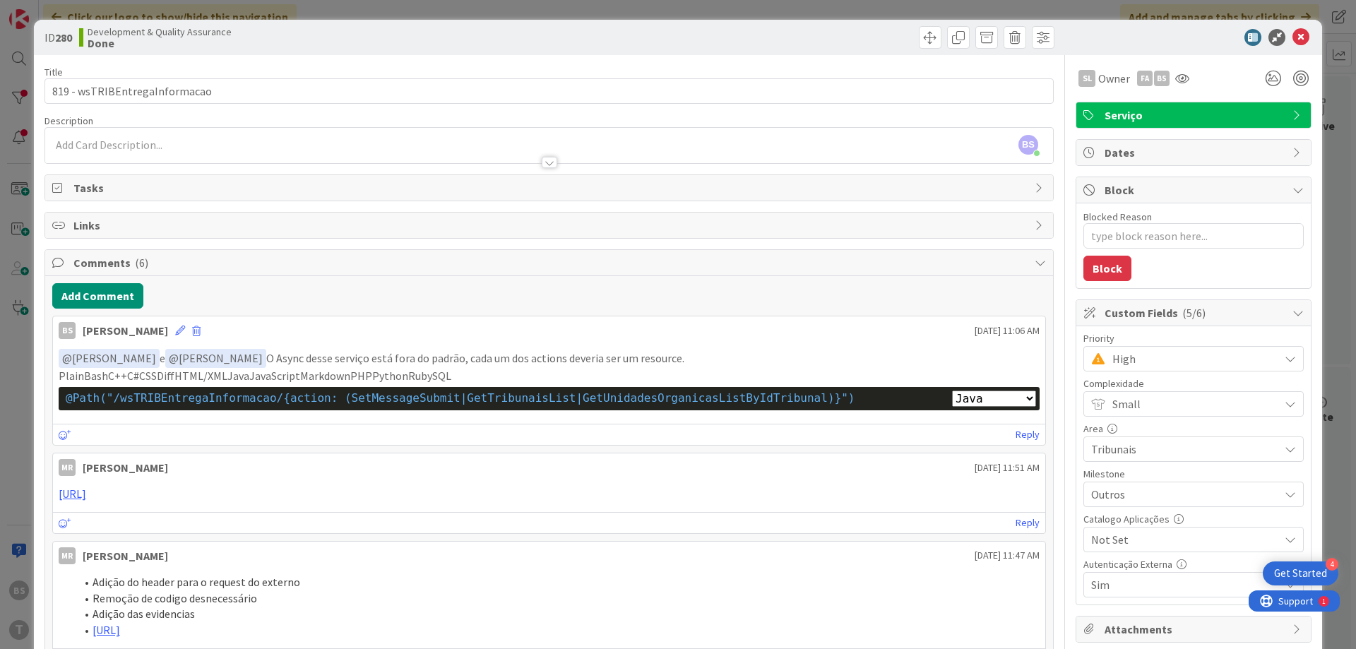
type textarea "x"
